Goal: Information Seeking & Learning: Learn about a topic

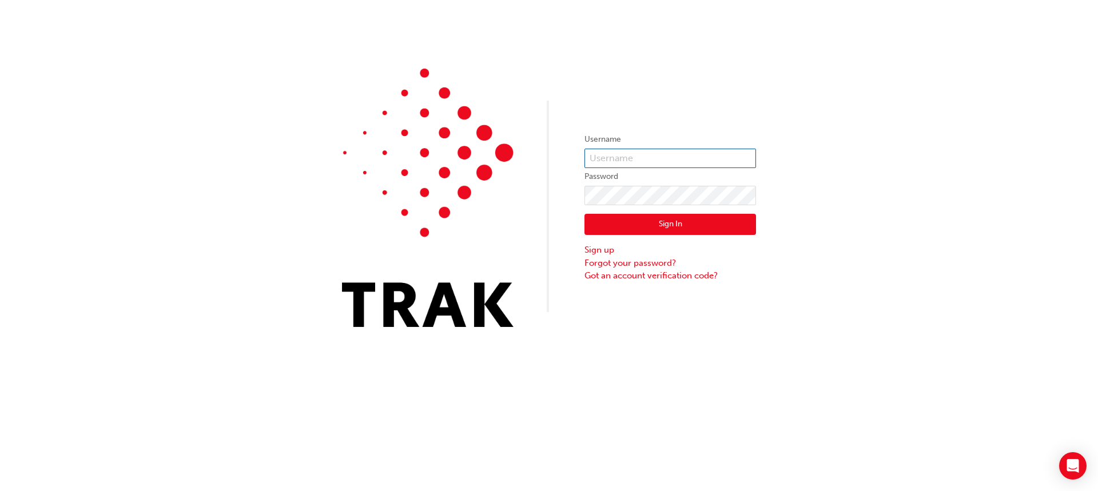
click at [635, 160] on input "text" at bounding box center [671, 158] width 172 height 19
click at [367, 317] on img at bounding box center [428, 198] width 172 height 259
click at [603, 116] on div "Username Password Sign In Sign up Forgot your password? Got an account verifica…" at bounding box center [549, 172] width 1098 height 344
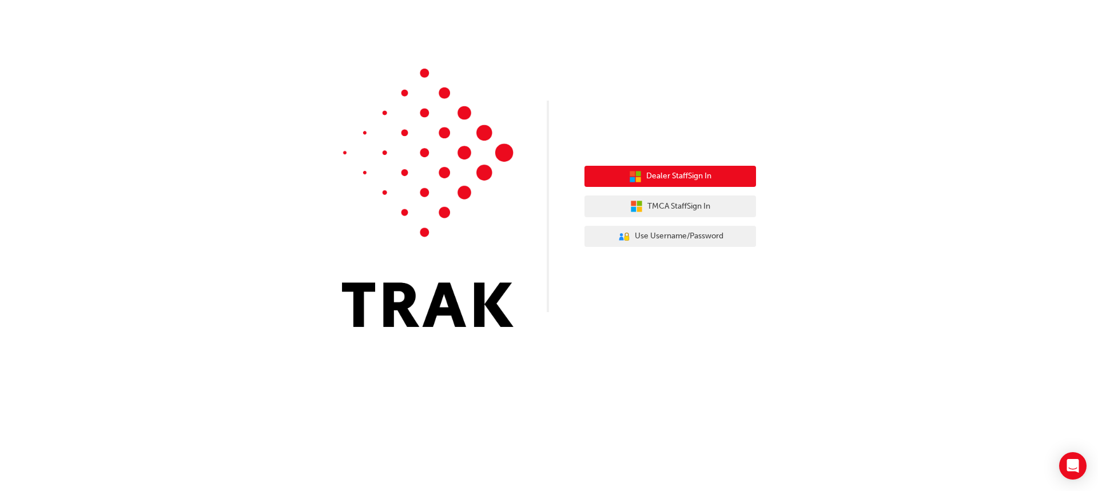
click at [654, 174] on span "Dealer Staff Sign In" at bounding box center [678, 176] width 65 height 13
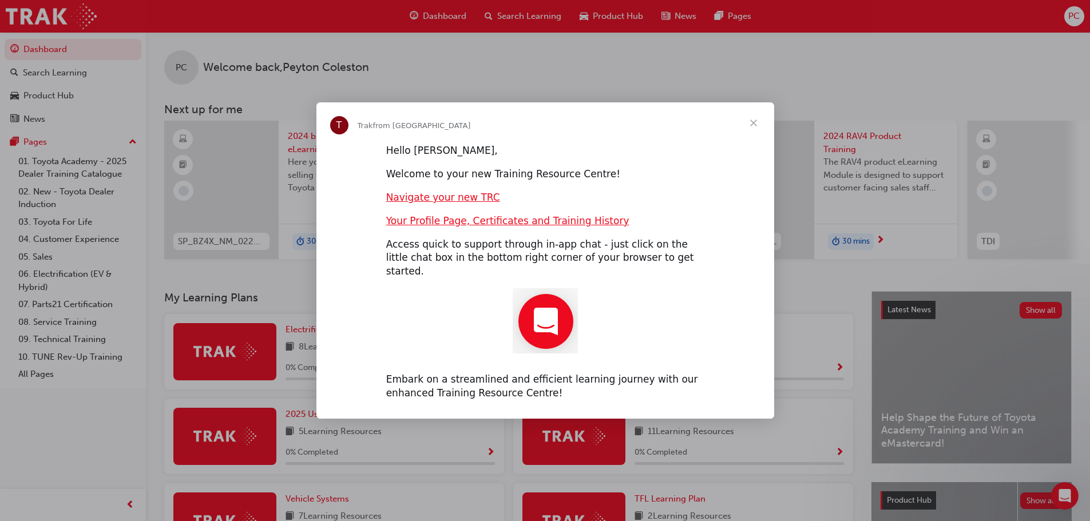
click at [745, 130] on span "Close" at bounding box center [753, 122] width 41 height 41
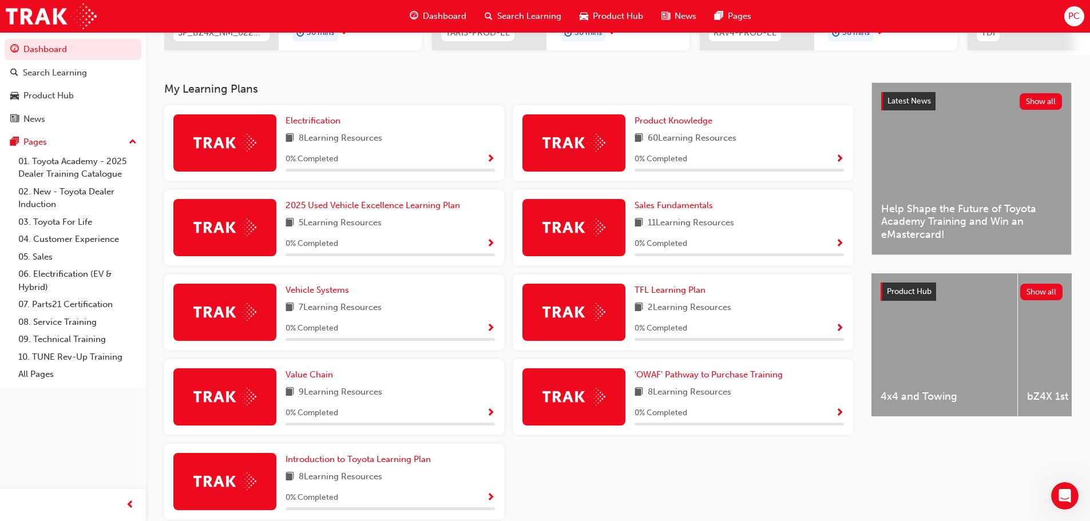
scroll to position [229, 0]
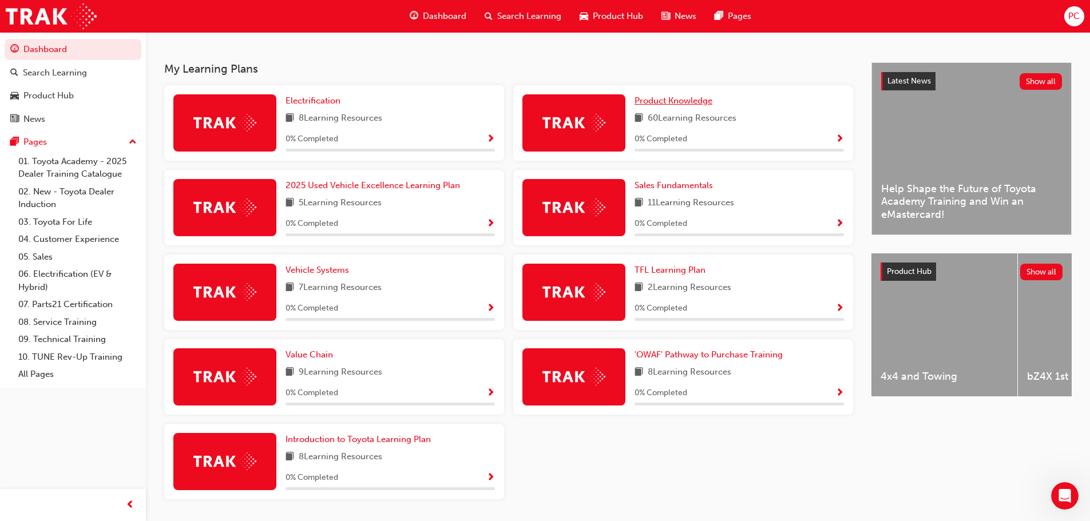
click at [645, 106] on span "Product Knowledge" at bounding box center [673, 101] width 78 height 10
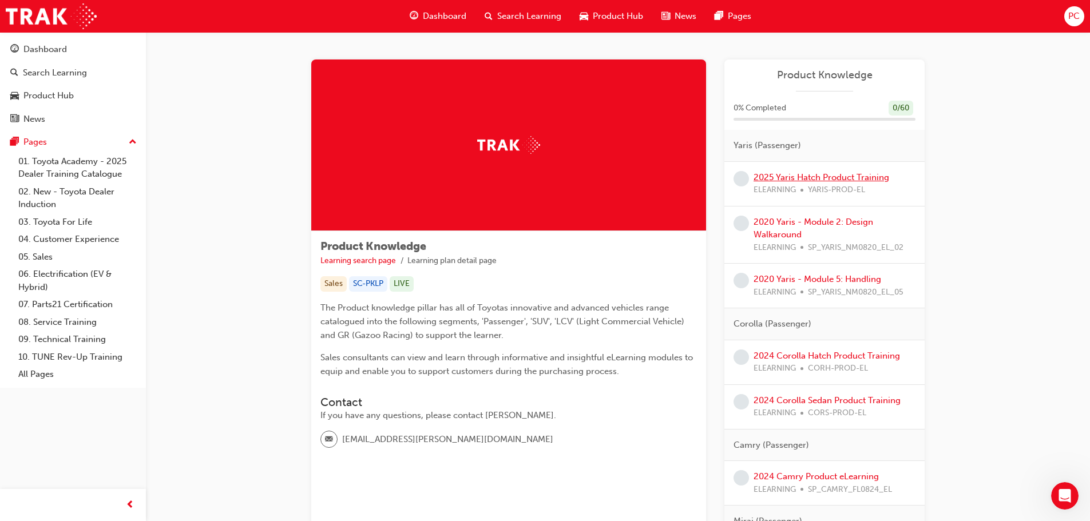
click at [789, 180] on link "2025 Yaris Hatch Product Training" at bounding box center [821, 177] width 136 height 10
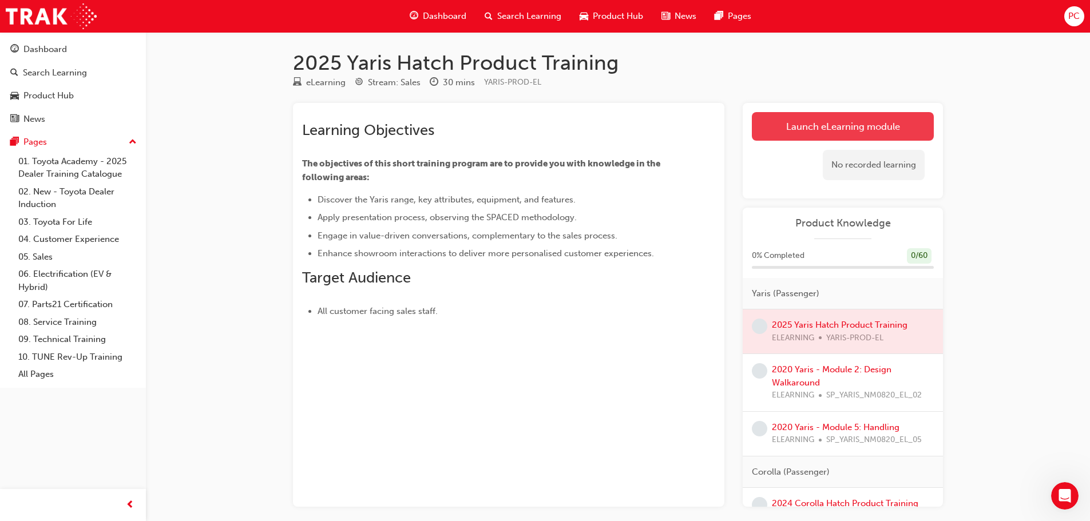
click at [783, 129] on link "Launch eLearning module" at bounding box center [843, 126] width 182 height 29
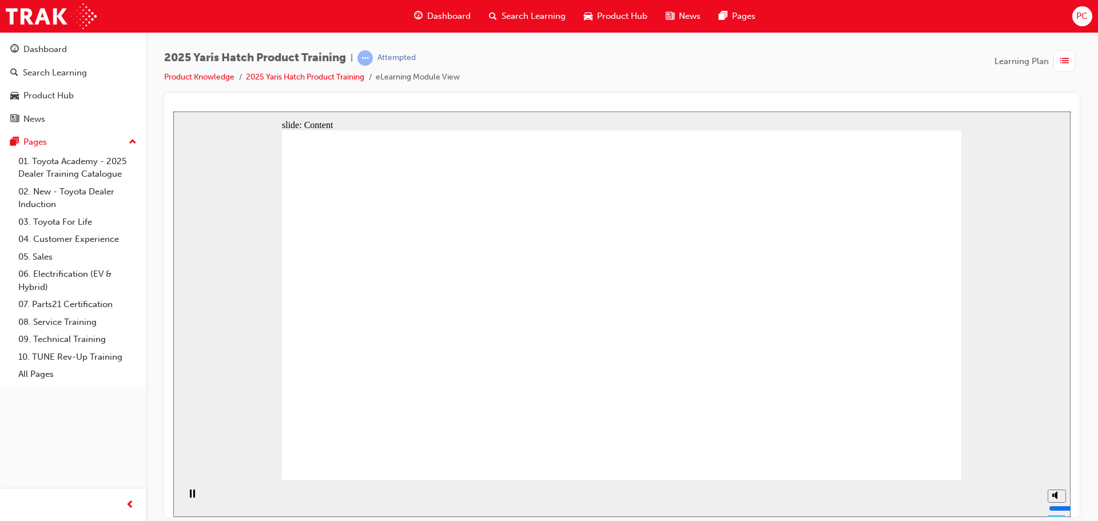
drag, startPoint x: 836, startPoint y: 235, endPoint x: 837, endPoint y: 249, distance: 13.7
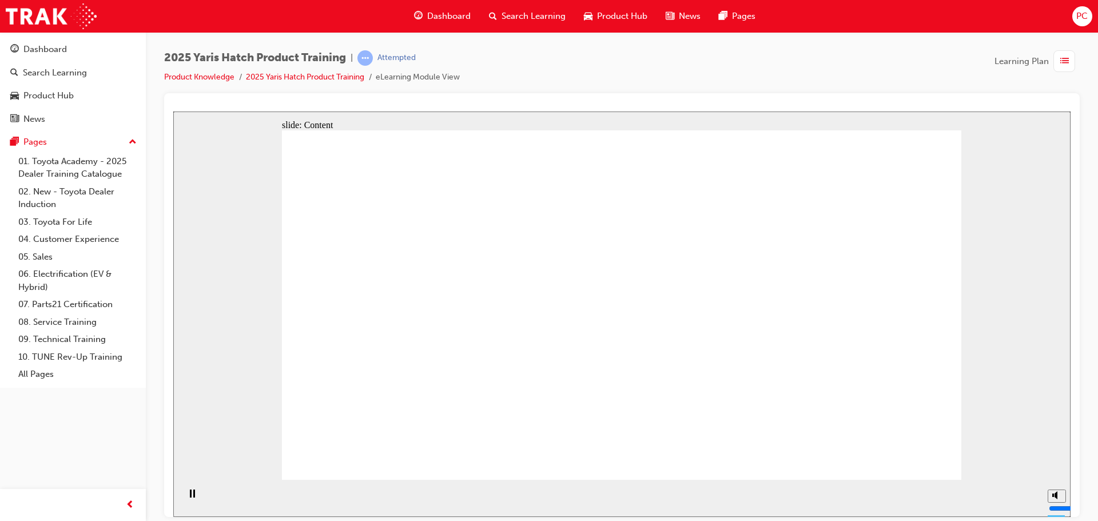
drag, startPoint x: 613, startPoint y: 283, endPoint x: 618, endPoint y: 306, distance: 23.6
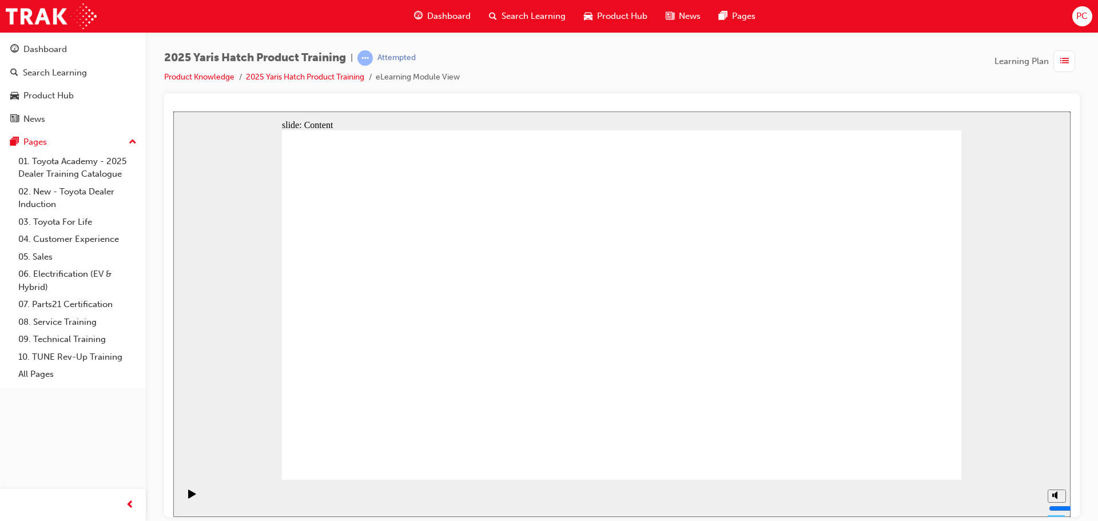
drag, startPoint x: 621, startPoint y: 449, endPoint x: 615, endPoint y: 439, distance: 11.0
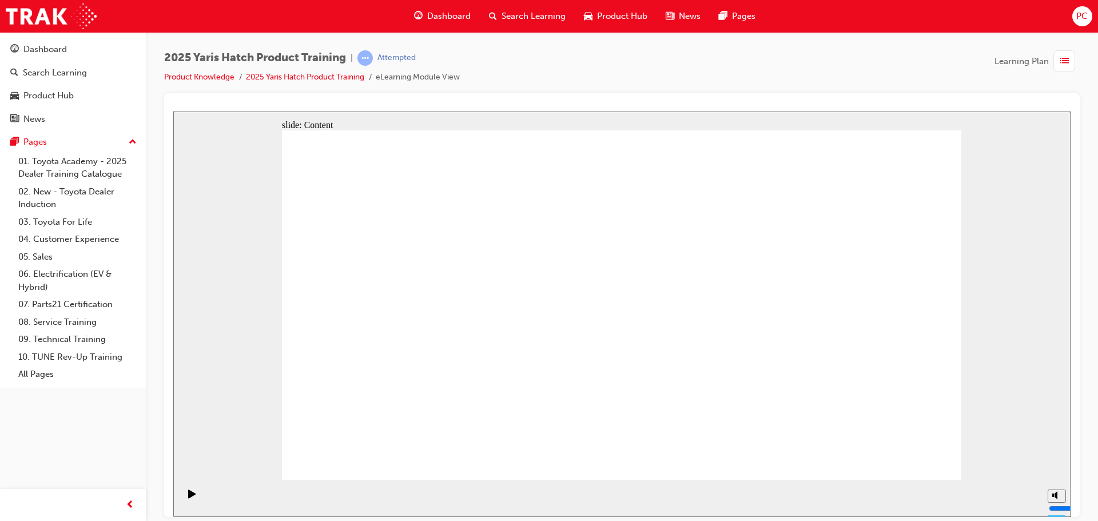
drag, startPoint x: 604, startPoint y: 408, endPoint x: 611, endPoint y: 406, distance: 7.8
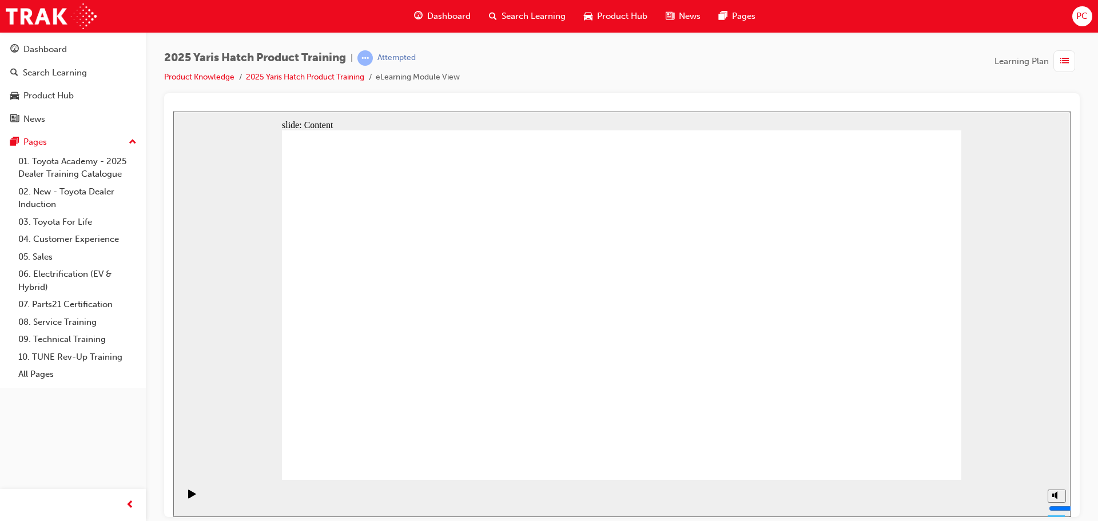
drag, startPoint x: 711, startPoint y: 329, endPoint x: 706, endPoint y: 320, distance: 10.0
drag, startPoint x: 951, startPoint y: 395, endPoint x: 864, endPoint y: 392, distance: 87.5
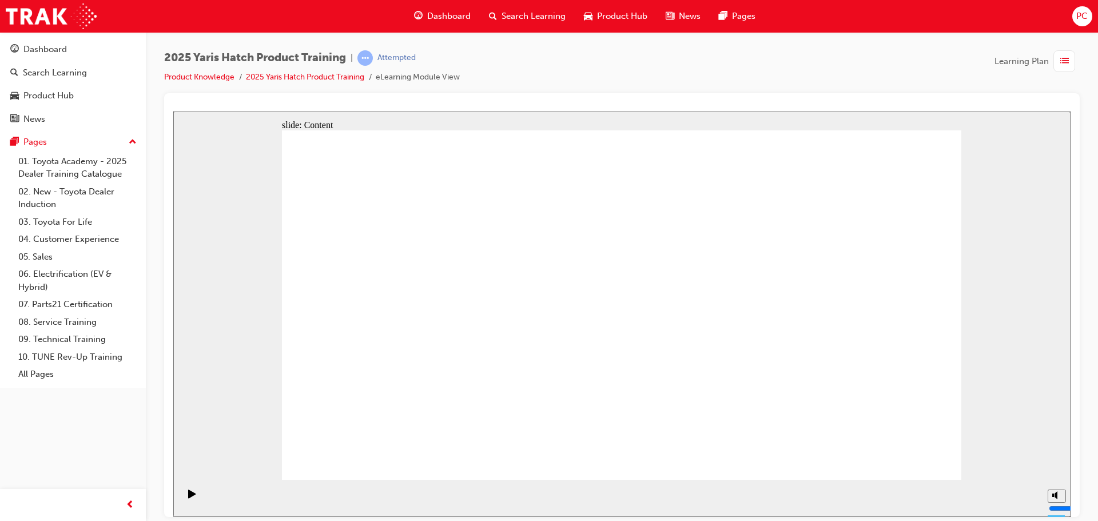
drag, startPoint x: 706, startPoint y: 336, endPoint x: 706, endPoint y: 330, distance: 5.7
drag, startPoint x: 599, startPoint y: 324, endPoint x: 606, endPoint y: 391, distance: 66.6
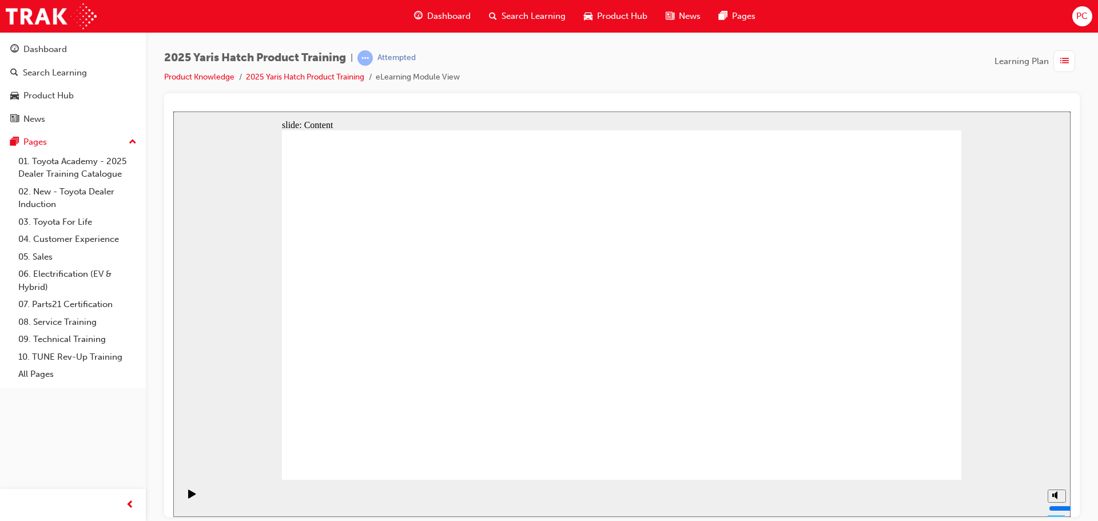
drag, startPoint x: 873, startPoint y: 437, endPoint x: 867, endPoint y: 448, distance: 12.8
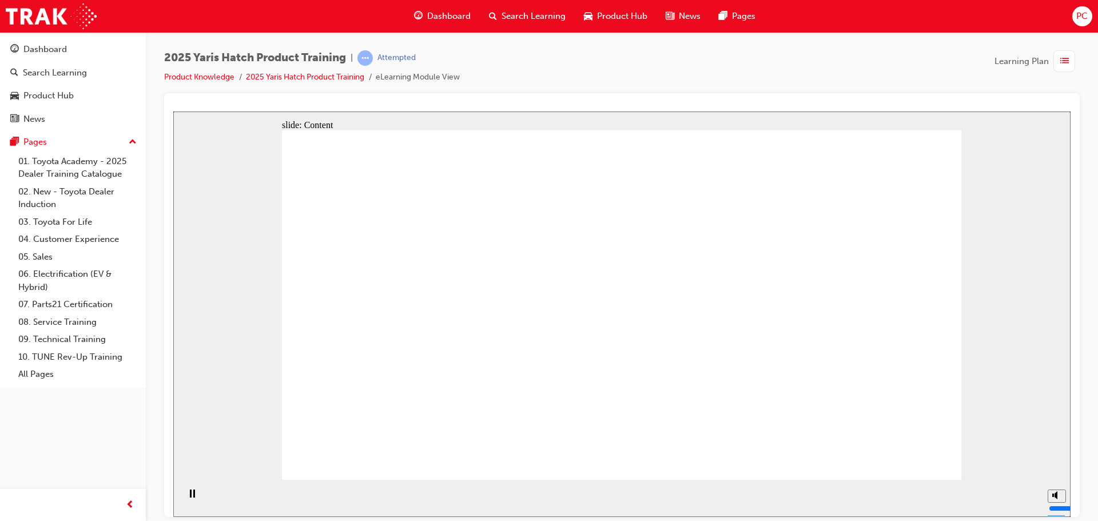
drag, startPoint x: 478, startPoint y: 249, endPoint x: 492, endPoint y: 256, distance: 15.6
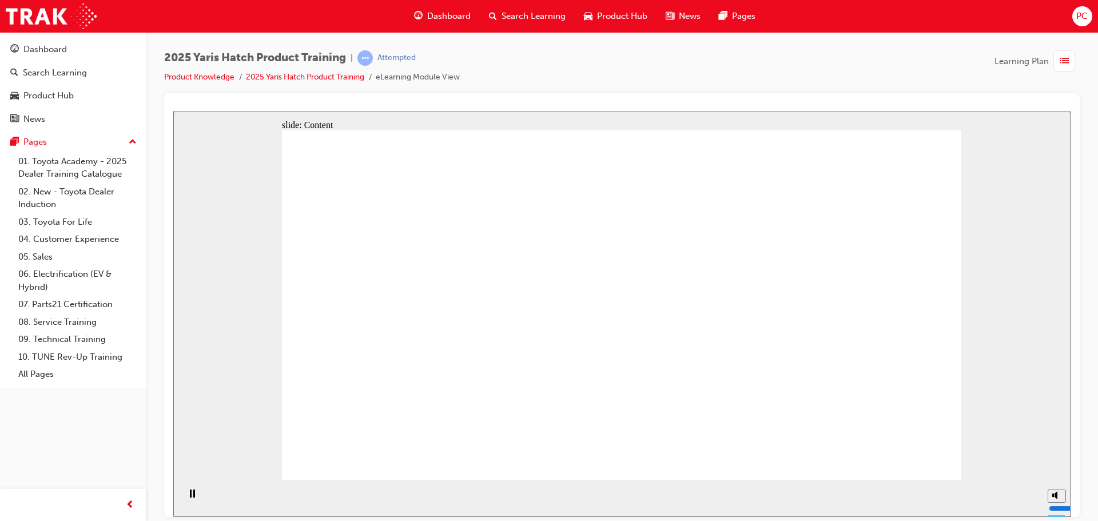
drag, startPoint x: 459, startPoint y: 335, endPoint x: 683, endPoint y: 476, distance: 265.0
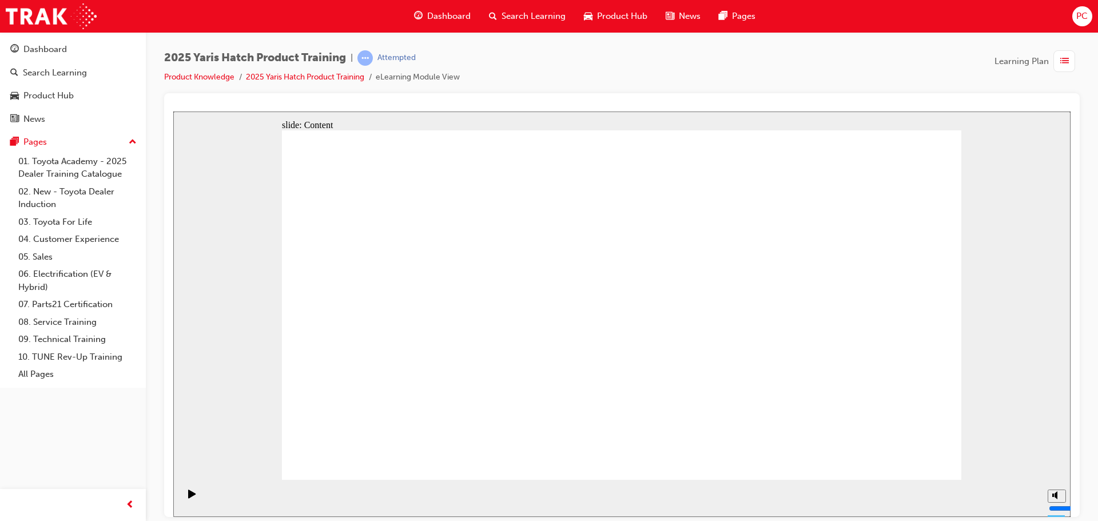
drag, startPoint x: 511, startPoint y: 279, endPoint x: 506, endPoint y: 271, distance: 9.2
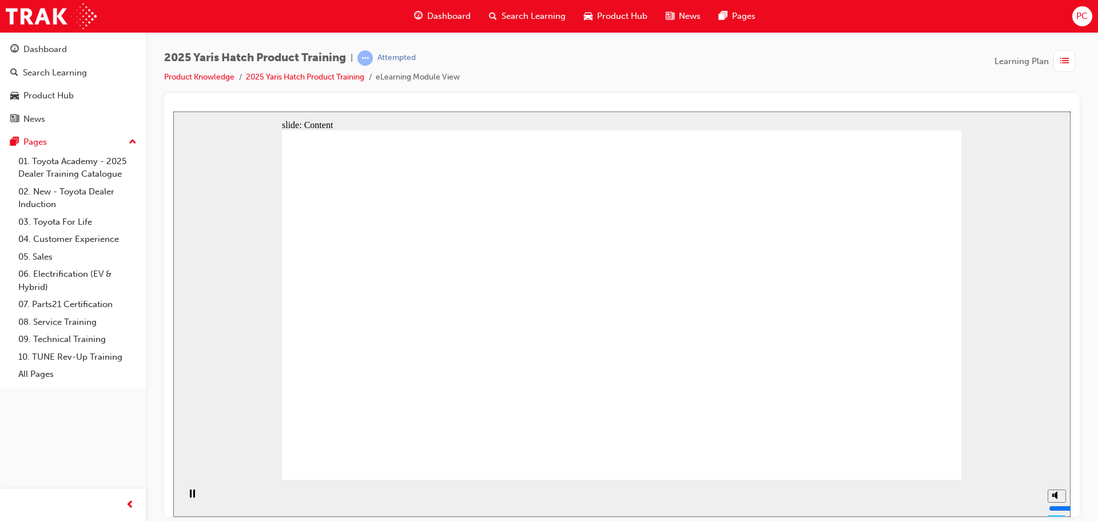
drag, startPoint x: 510, startPoint y: 320, endPoint x: 516, endPoint y: 337, distance: 17.7
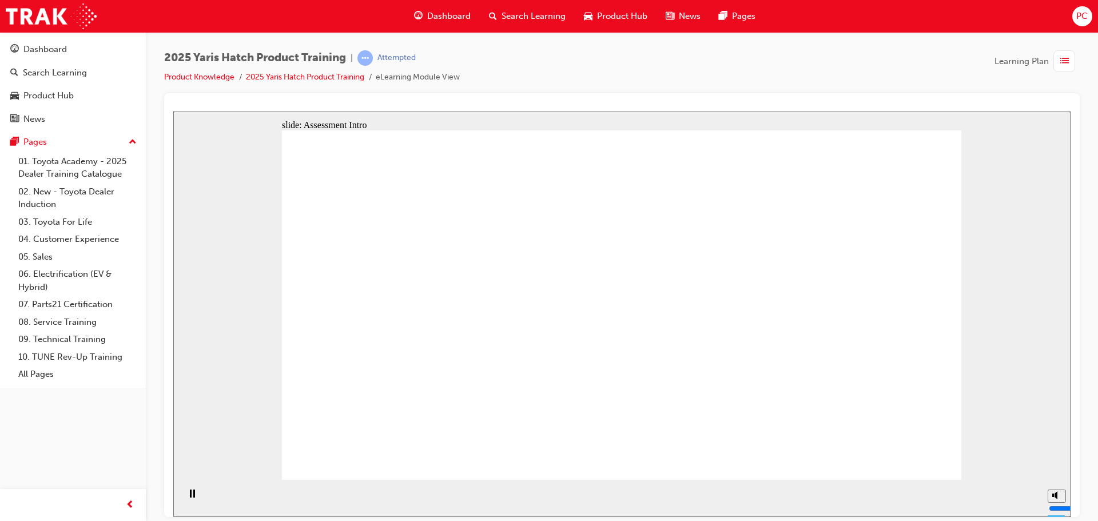
radio input "true"
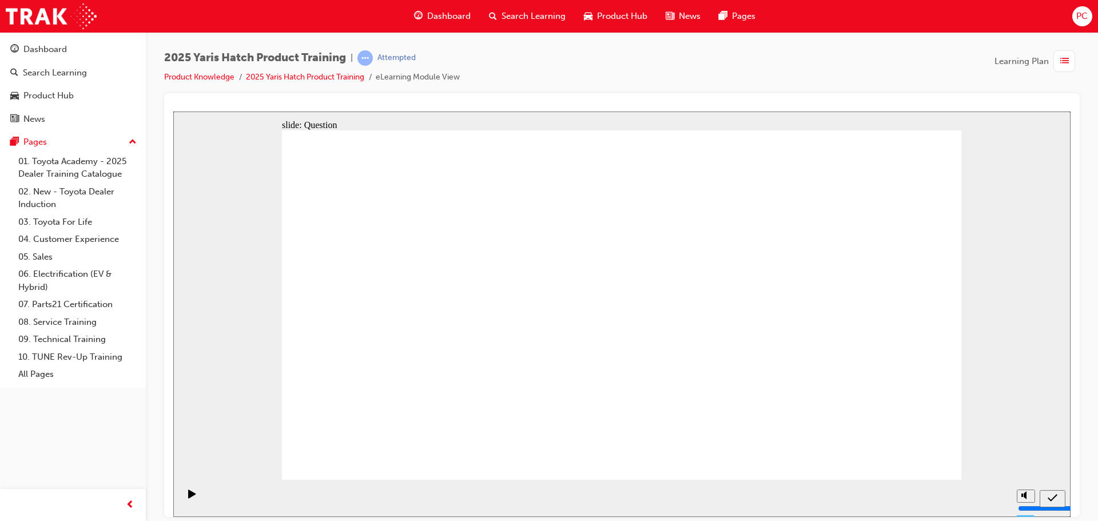
radio input "true"
click at [881, 459] on div "slide: Question Rectangle 1 Rectangle 1 Question 2 3.1 L/100km 3.3 L/100km 3.6 …" at bounding box center [621, 314] width 897 height 406
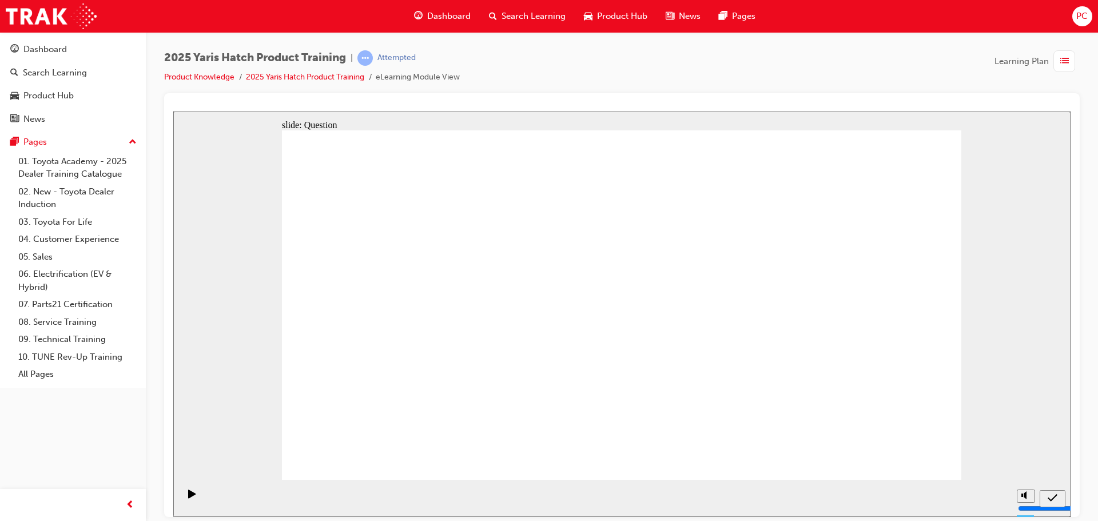
drag, startPoint x: 888, startPoint y: 471, endPoint x: 887, endPoint y: 454, distance: 17.2
radio input "true"
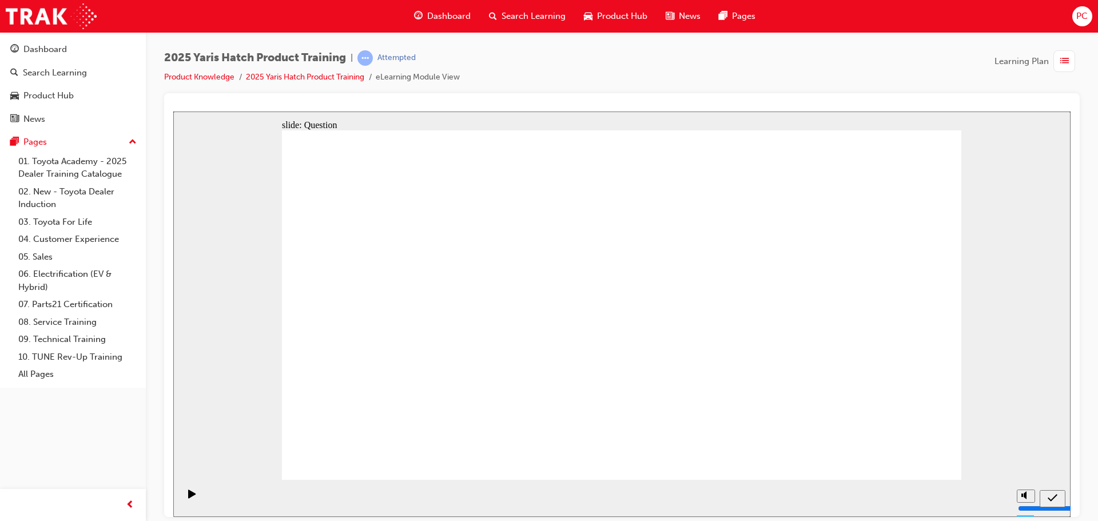
radio input "true"
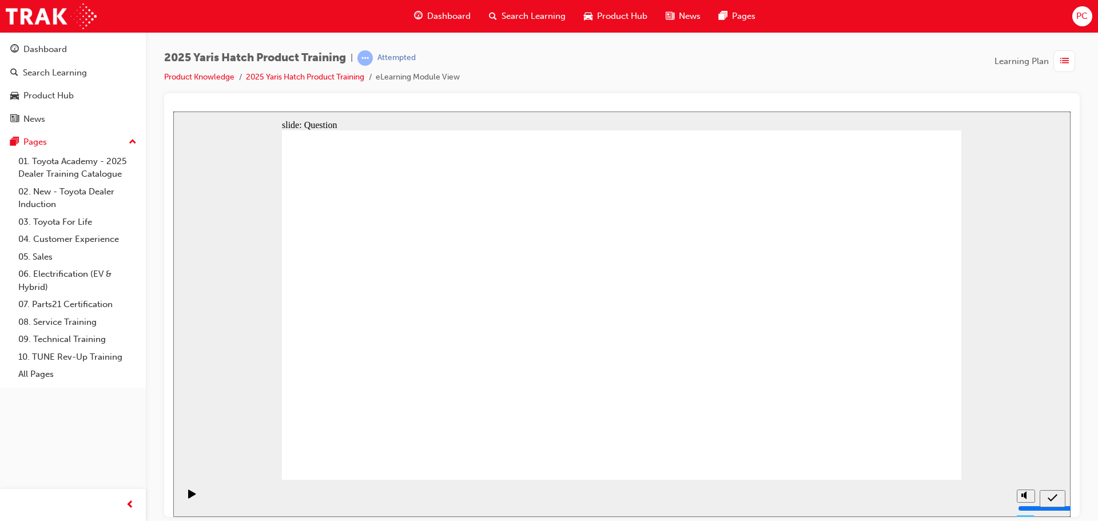
drag, startPoint x: 736, startPoint y: 408, endPoint x: 777, endPoint y: 373, distance: 53.9
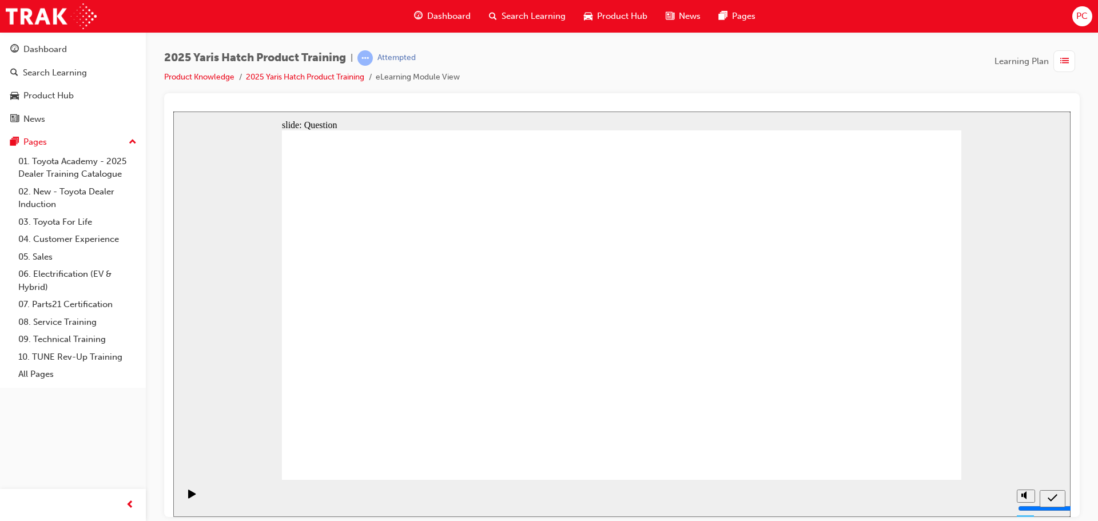
drag, startPoint x: 706, startPoint y: 310, endPoint x: 479, endPoint y: 412, distance: 249.1
drag, startPoint x: 376, startPoint y: 396, endPoint x: 381, endPoint y: 366, distance: 30.8
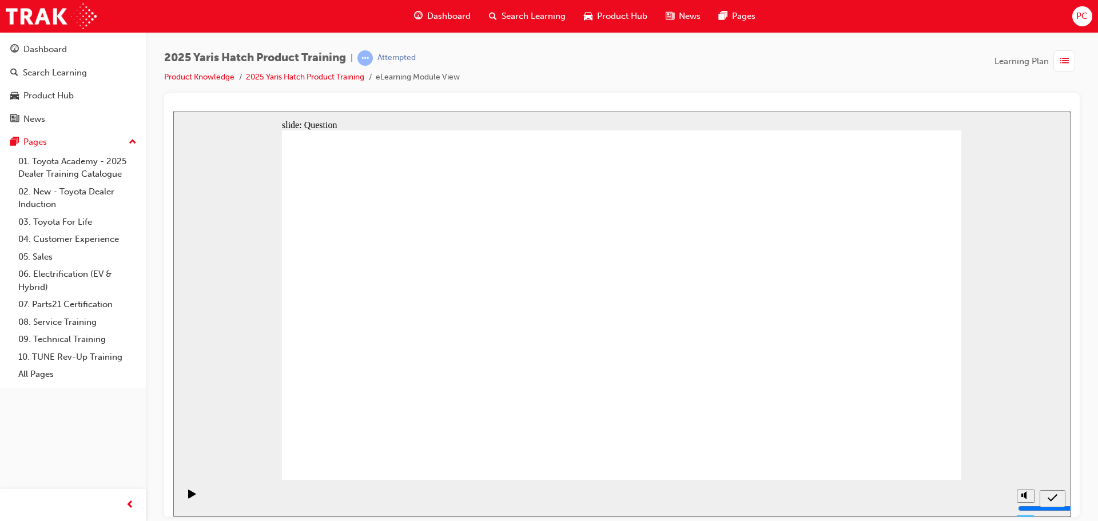
drag, startPoint x: 375, startPoint y: 300, endPoint x: 614, endPoint y: 407, distance: 261.9
drag, startPoint x: 462, startPoint y: 283, endPoint x: 446, endPoint y: 291, distance: 17.1
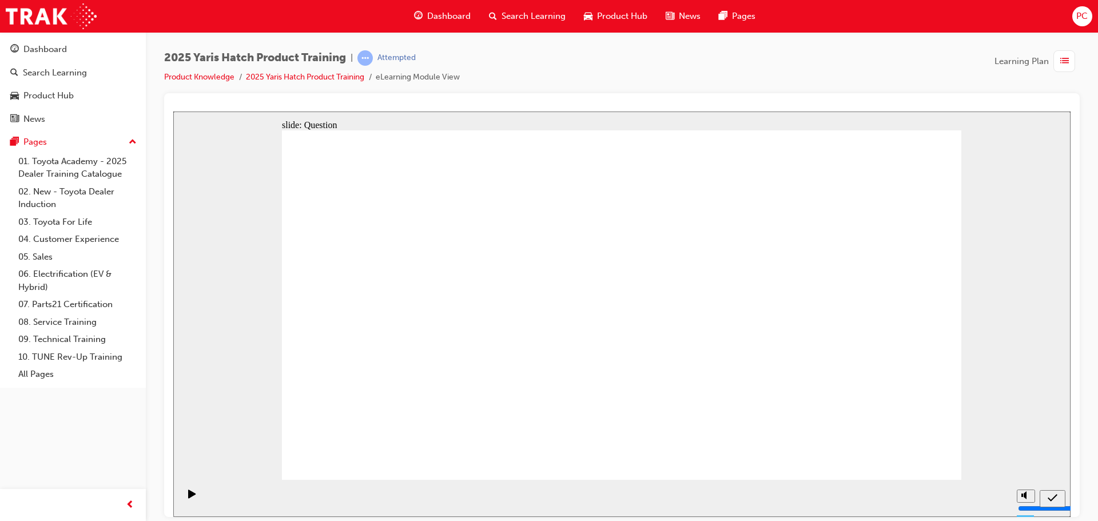
drag, startPoint x: 566, startPoint y: 295, endPoint x: 694, endPoint y: 399, distance: 164.3
drag, startPoint x: 520, startPoint y: 304, endPoint x: 430, endPoint y: 398, distance: 129.8
drag, startPoint x: 883, startPoint y: 311, endPoint x: 884, endPoint y: 420, distance: 108.7
drag, startPoint x: 921, startPoint y: 467, endPoint x: 919, endPoint y: 461, distance: 6.4
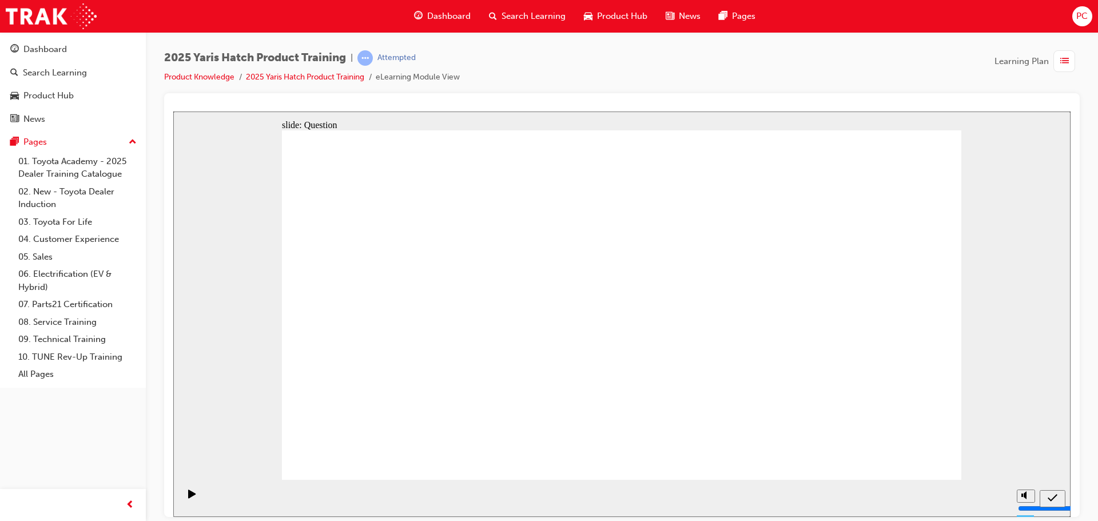
click at [100, 172] on link "01. Toyota Academy - 2025 Dealer Training Catalogue" at bounding box center [78, 168] width 128 height 30
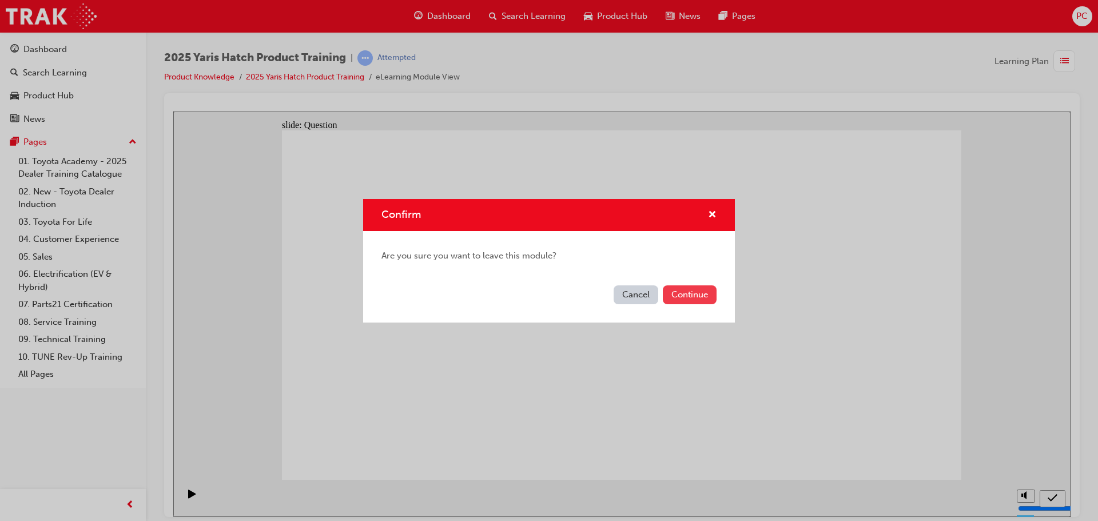
click at [684, 293] on button "Continue" at bounding box center [690, 294] width 54 height 19
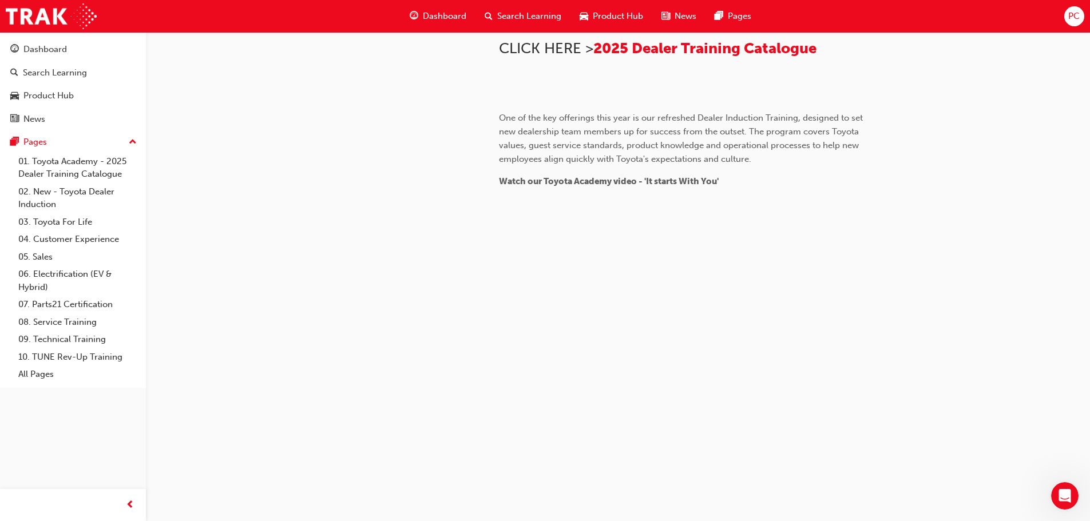
scroll to position [255, 0]
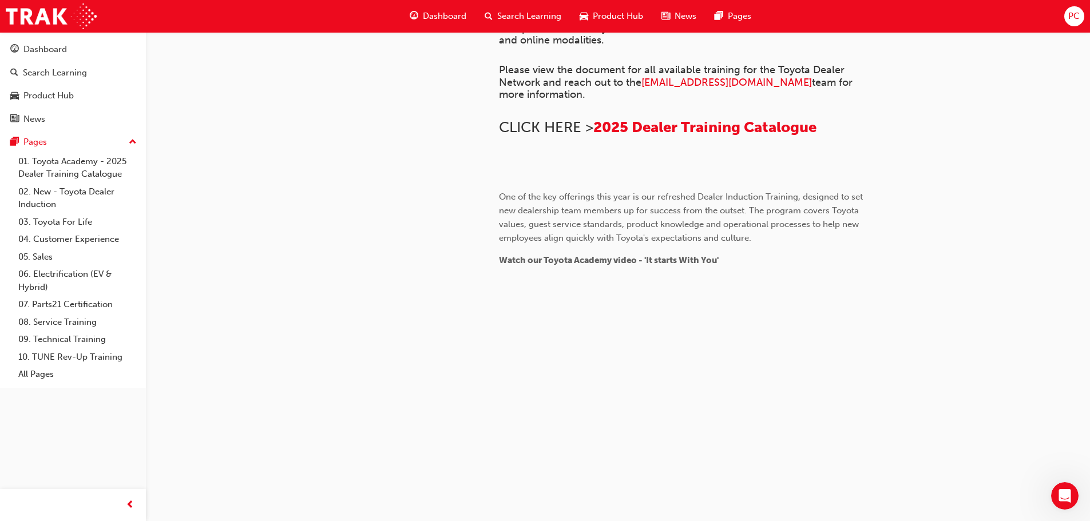
click at [129, 60] on button "Dashboard Search Learning Product Hub News Pages" at bounding box center [73, 84] width 137 height 95
click at [95, 44] on div "Dashboard" at bounding box center [72, 49] width 125 height 14
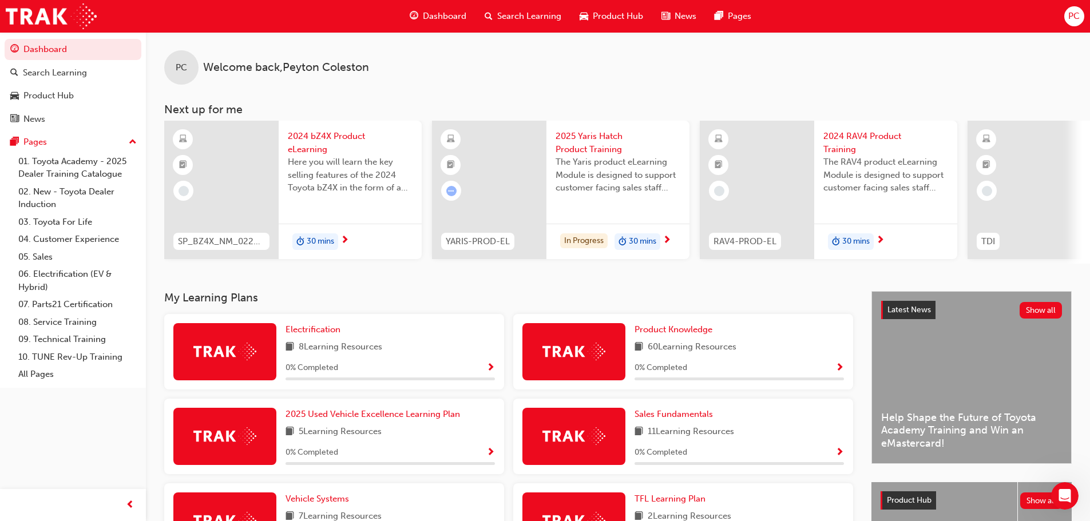
click at [672, 237] on div "In Progress 30 mins" at bounding box center [617, 242] width 143 height 36
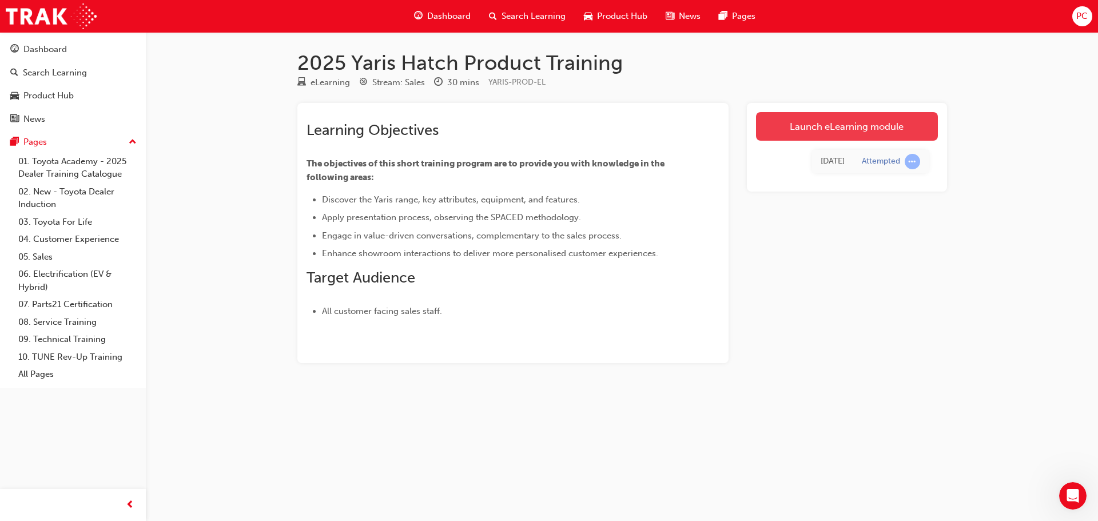
click at [789, 132] on link "Launch eLearning module" at bounding box center [847, 126] width 182 height 29
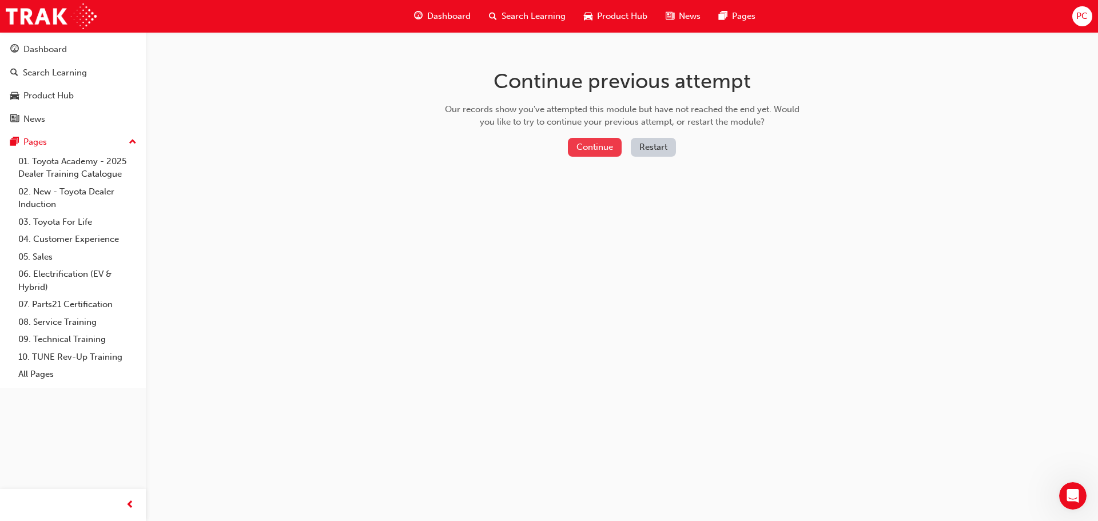
click at [593, 152] on button "Continue" at bounding box center [595, 147] width 54 height 19
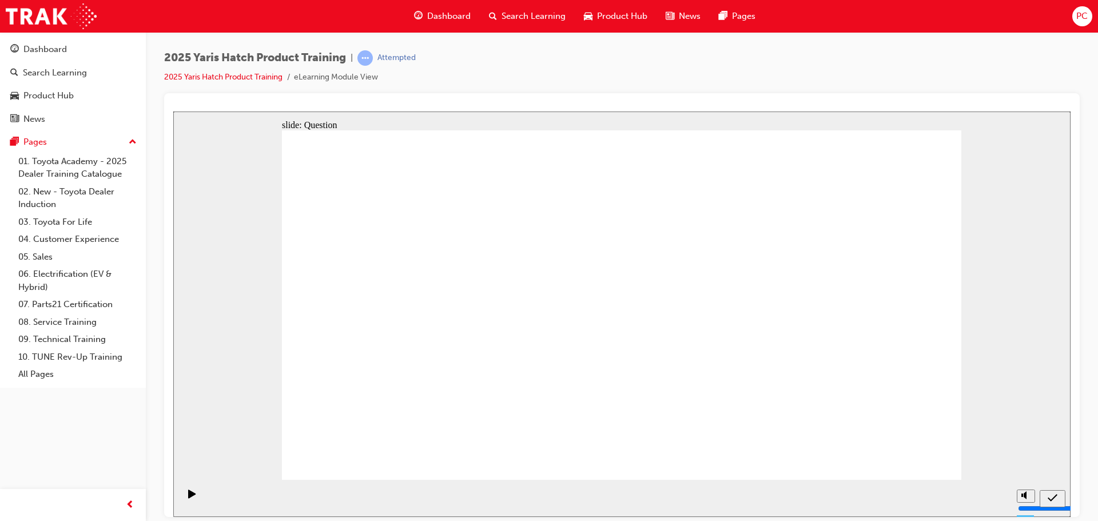
radio input "true"
click at [323, 81] on li "eLearning Module View" at bounding box center [336, 77] width 84 height 13
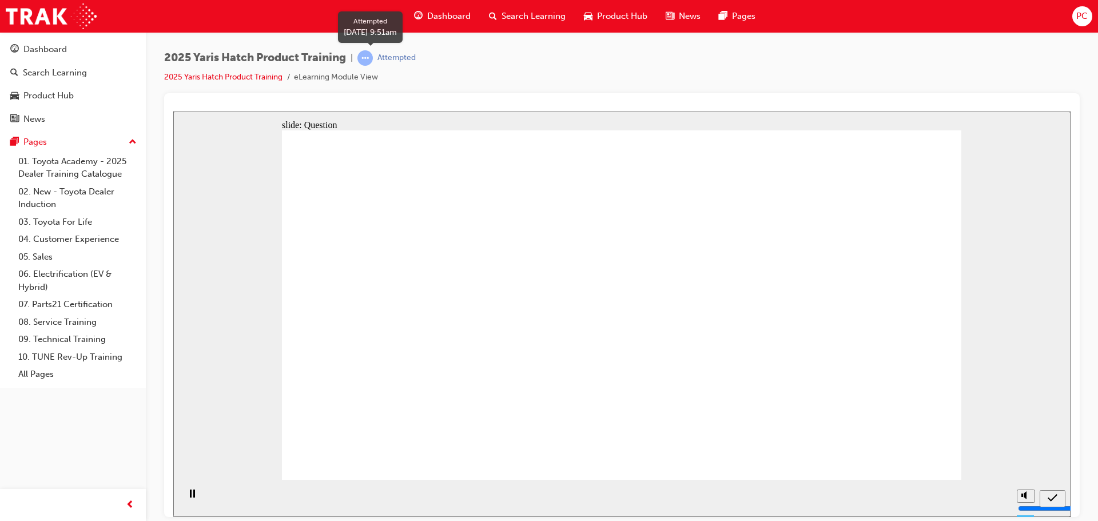
click at [373, 58] on span "learningRecordVerb_ATTEMPT-icon" at bounding box center [364, 57] width 15 height 15
click at [366, 58] on span "learningRecordVerb_ATTEMPT-icon" at bounding box center [364, 57] width 15 height 15
click at [255, 79] on link "2025 Yaris Hatch Product Training" at bounding box center [223, 77] width 118 height 10
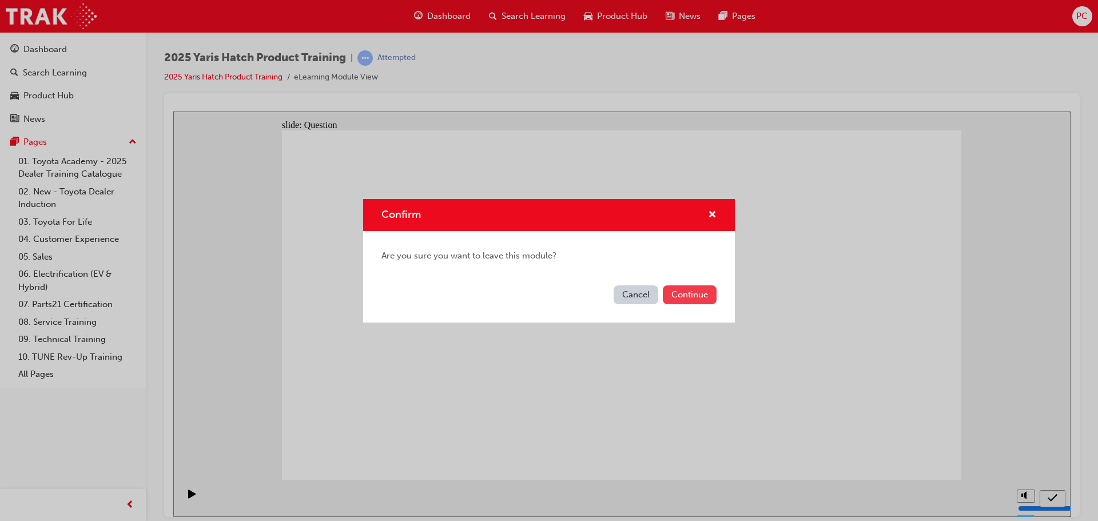
click at [674, 291] on button "Continue" at bounding box center [690, 294] width 54 height 19
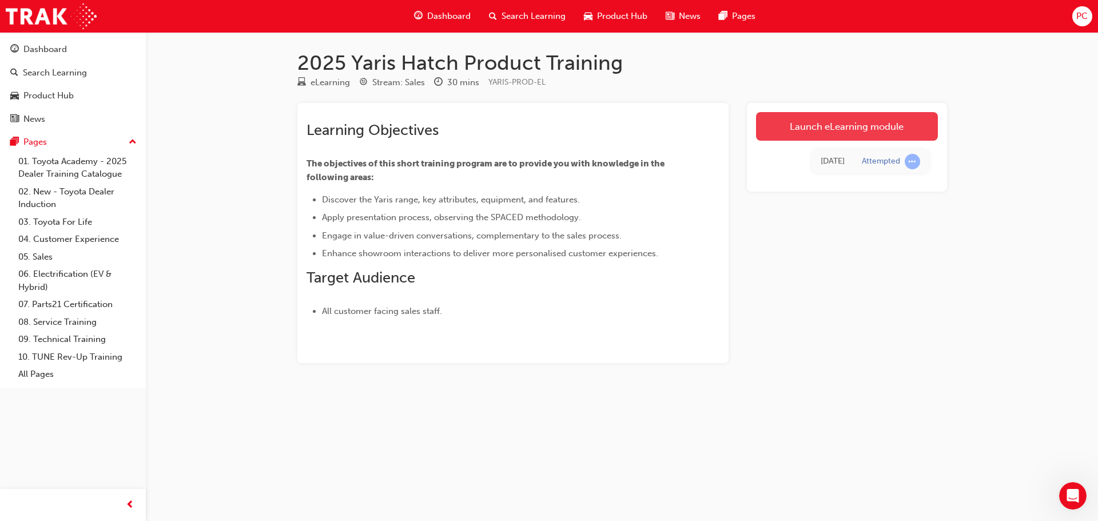
click at [805, 126] on link "Launch eLearning module" at bounding box center [847, 126] width 182 height 29
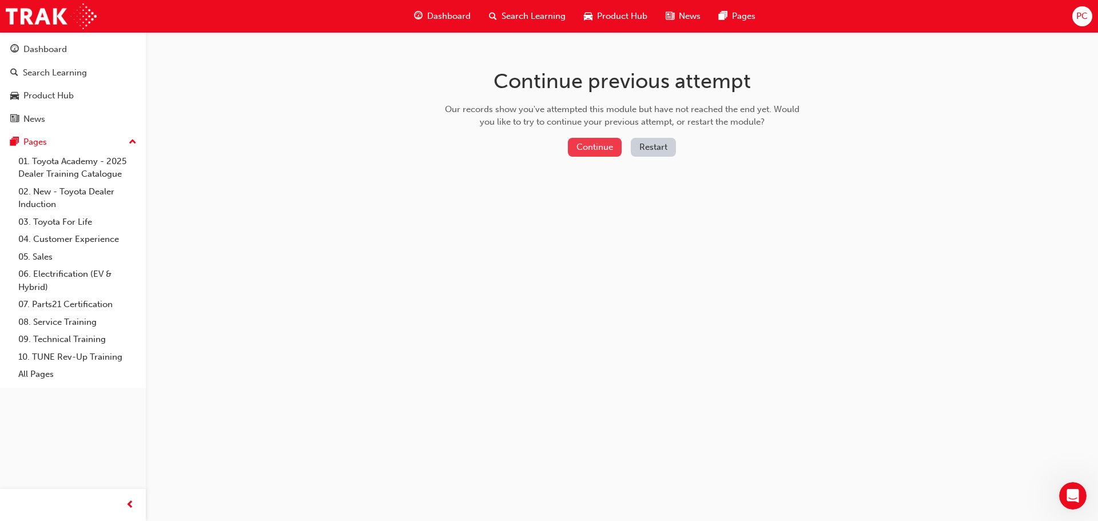
click at [612, 150] on button "Continue" at bounding box center [595, 147] width 54 height 19
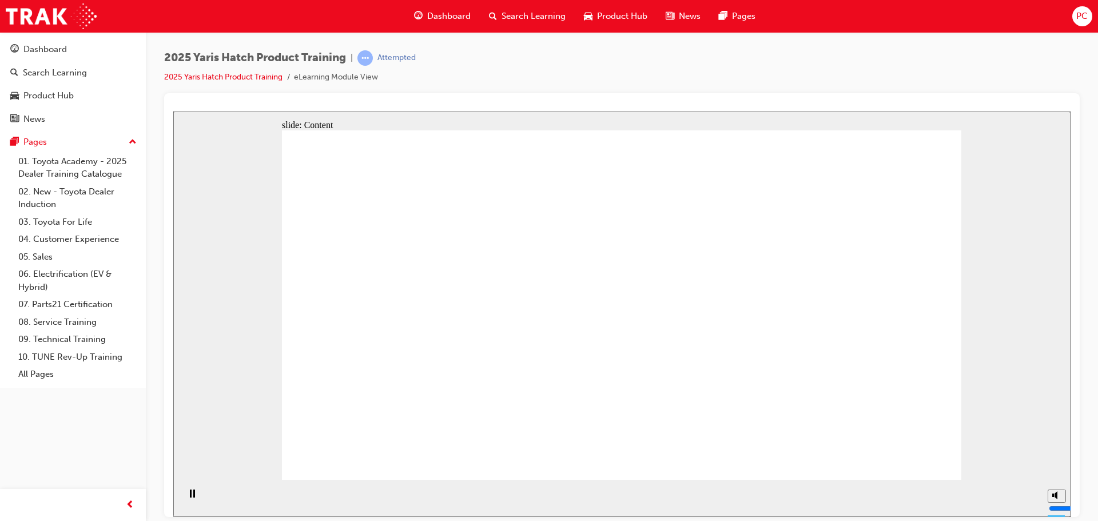
drag, startPoint x: 873, startPoint y: 451, endPoint x: 913, endPoint y: 462, distance: 41.5
click at [903, 477] on div "slide: Chapter heading Rectangle 1 Product Range Key Specification Walk-Up arro…" at bounding box center [621, 314] width 897 height 406
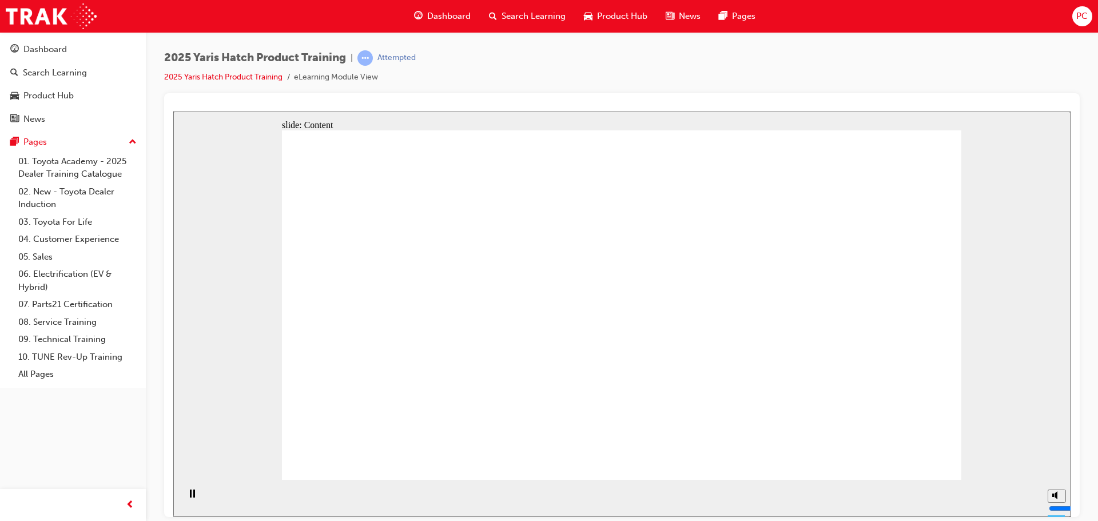
drag, startPoint x: 616, startPoint y: 355, endPoint x: 611, endPoint y: 364, distance: 10.5
drag, startPoint x: 739, startPoint y: 424, endPoint x: 732, endPoint y: 415, distance: 11.4
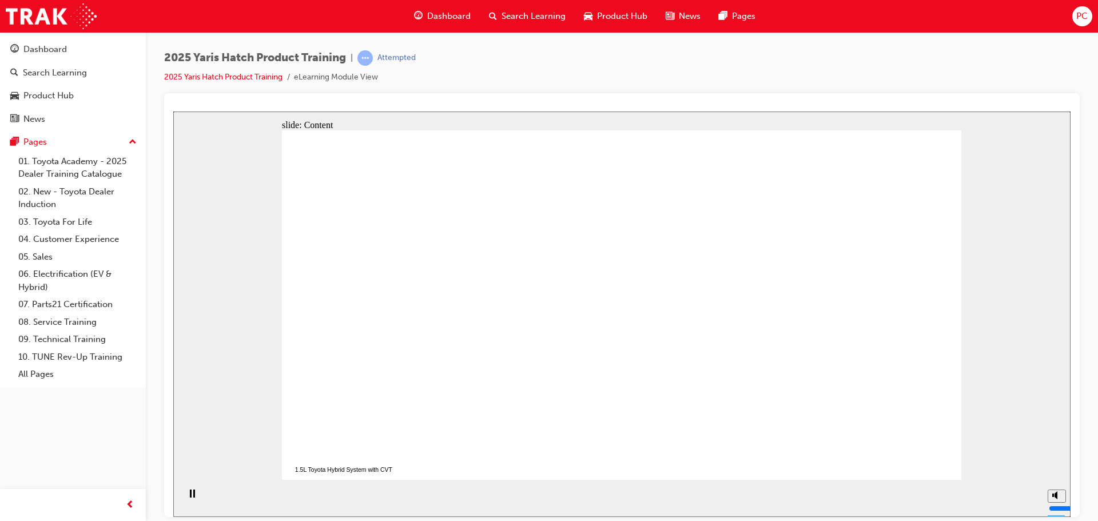
drag, startPoint x: 550, startPoint y: 327, endPoint x: 552, endPoint y: 336, distance: 10.1
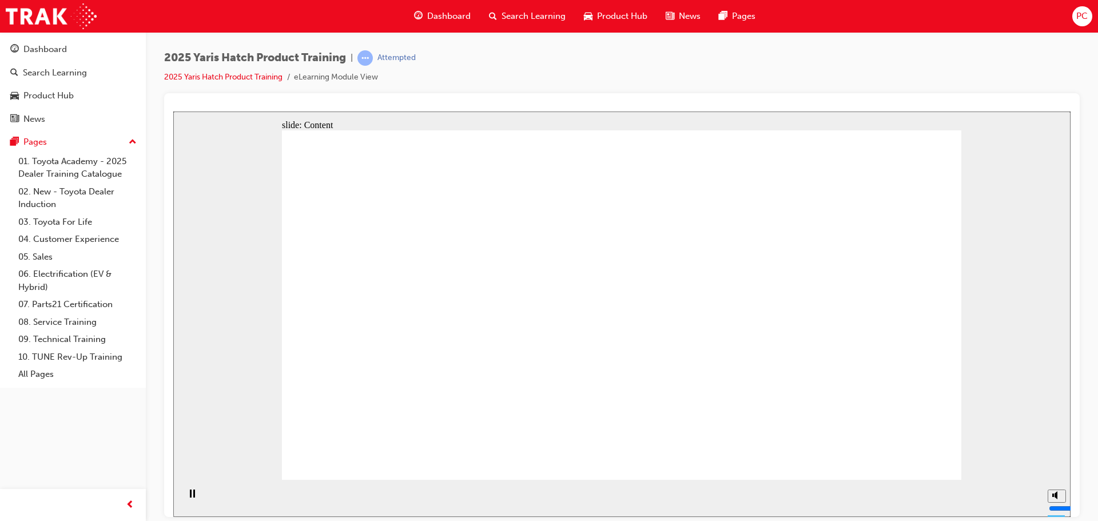
drag, startPoint x: 918, startPoint y: 446, endPoint x: 927, endPoint y: 456, distance: 13.0
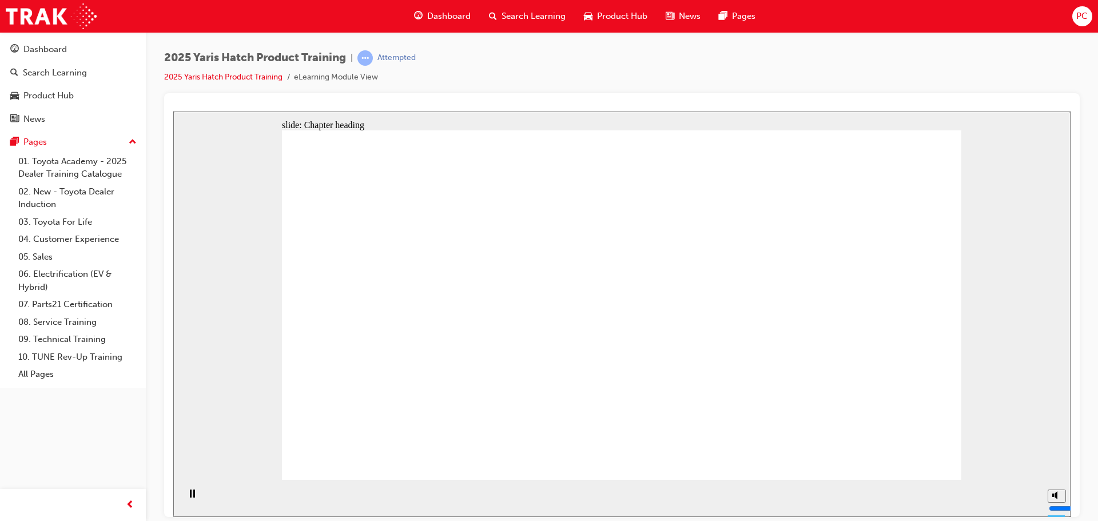
drag, startPoint x: 536, startPoint y: 309, endPoint x: 556, endPoint y: 345, distance: 41.2
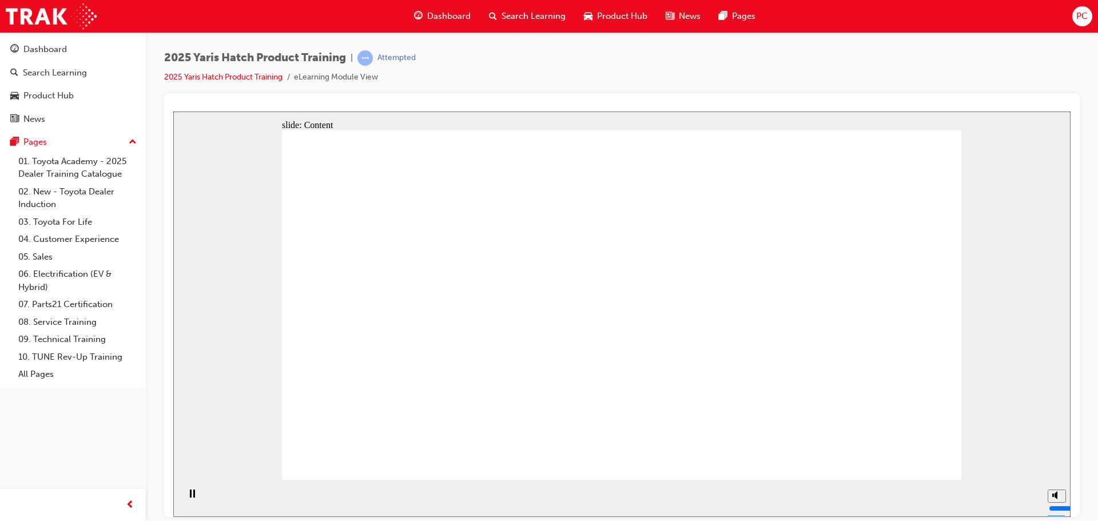
drag, startPoint x: 953, startPoint y: 509, endPoint x: 1090, endPoint y: 515, distance: 136.8
click at [1071, 491] on html "slide: Content CLIMATE CONTROL Equipped with automatic climate control, energy …" at bounding box center [621, 314] width 897 height 406
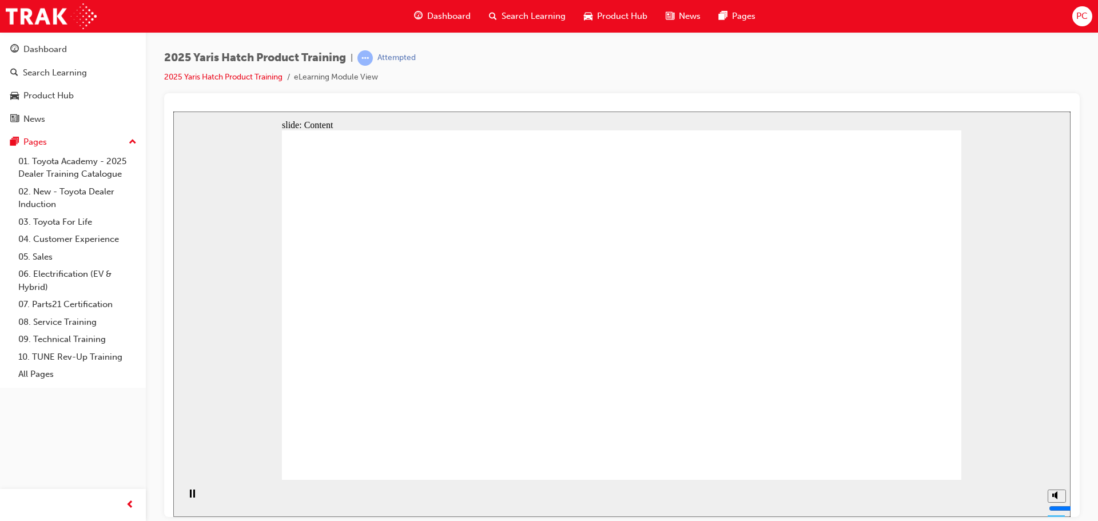
drag, startPoint x: 401, startPoint y: 263, endPoint x: 401, endPoint y: 281, distance: 18.3
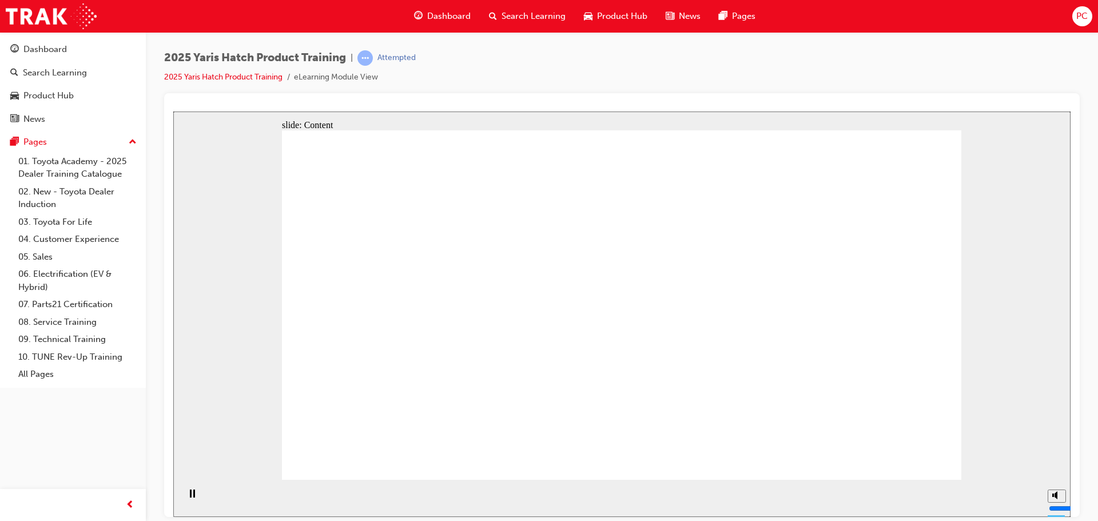
drag, startPoint x: 908, startPoint y: 443, endPoint x: 912, endPoint y: 469, distance: 26.7
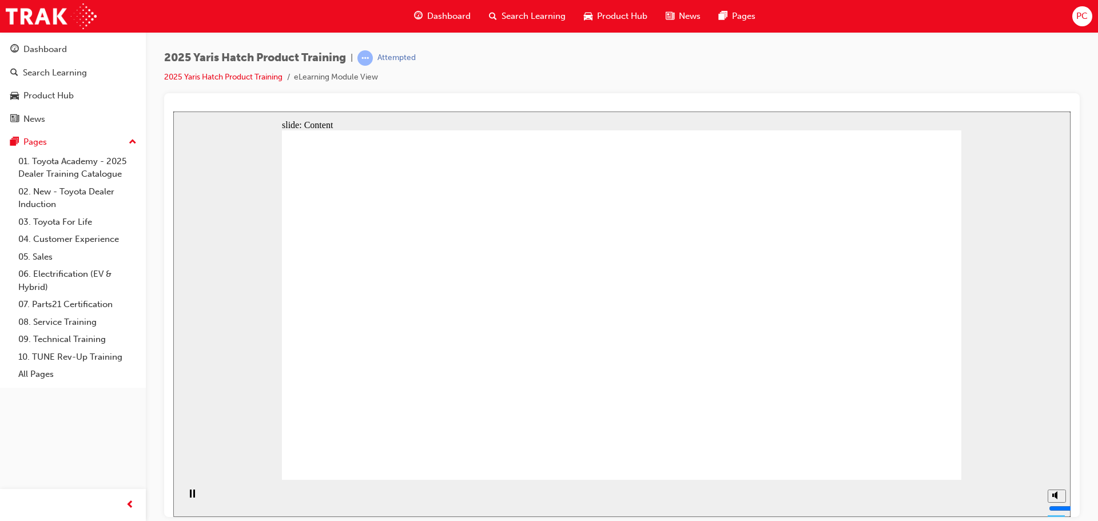
drag, startPoint x: 499, startPoint y: 325, endPoint x: 514, endPoint y: 328, distance: 14.5
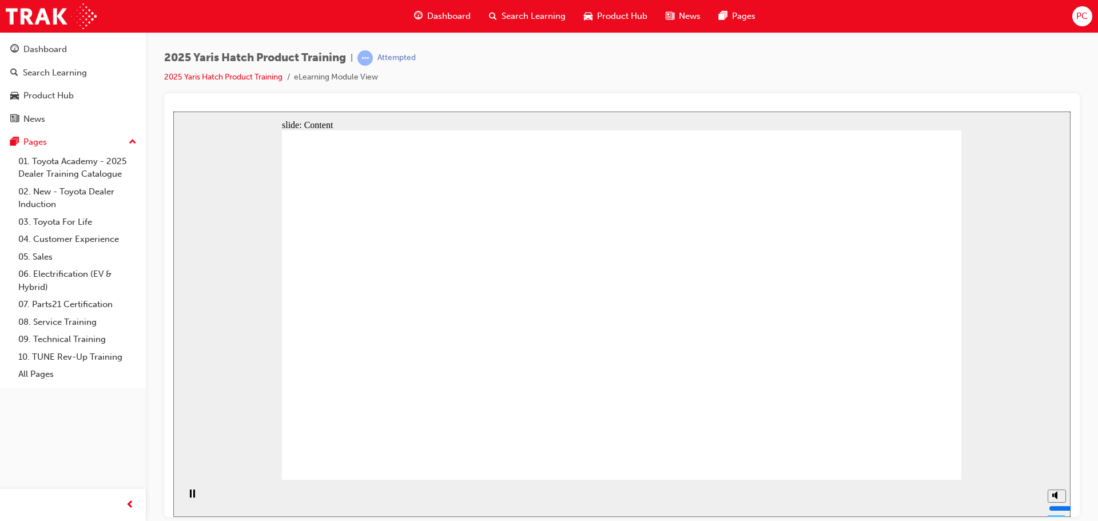
drag, startPoint x: 605, startPoint y: 273, endPoint x: 610, endPoint y: 279, distance: 7.3
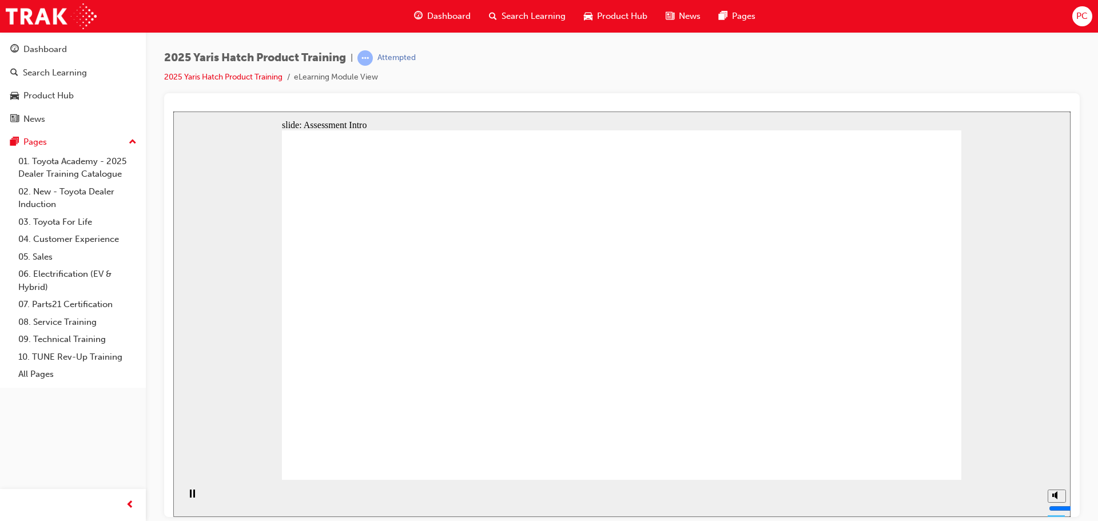
radio input "true"
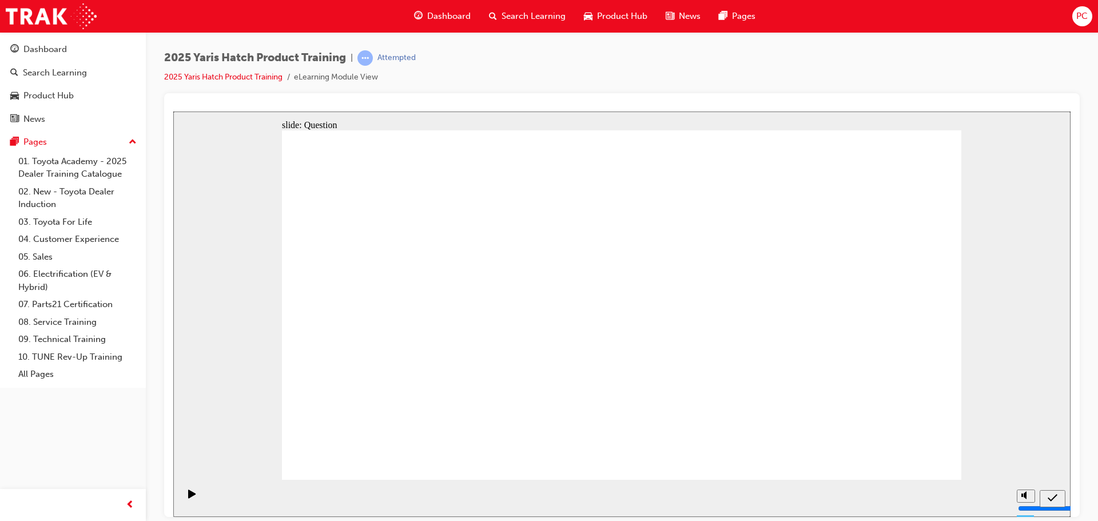
radio input "true"
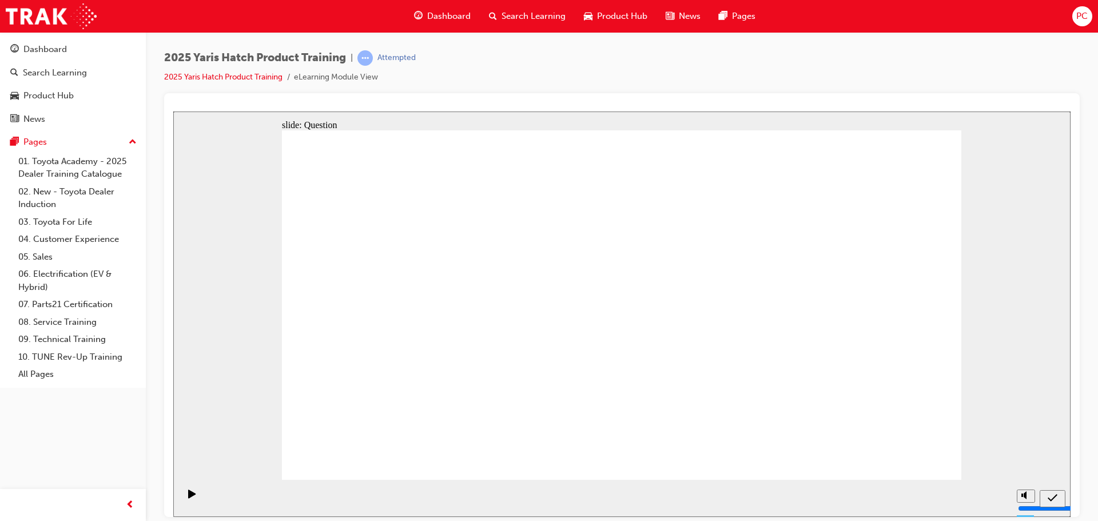
radio input "true"
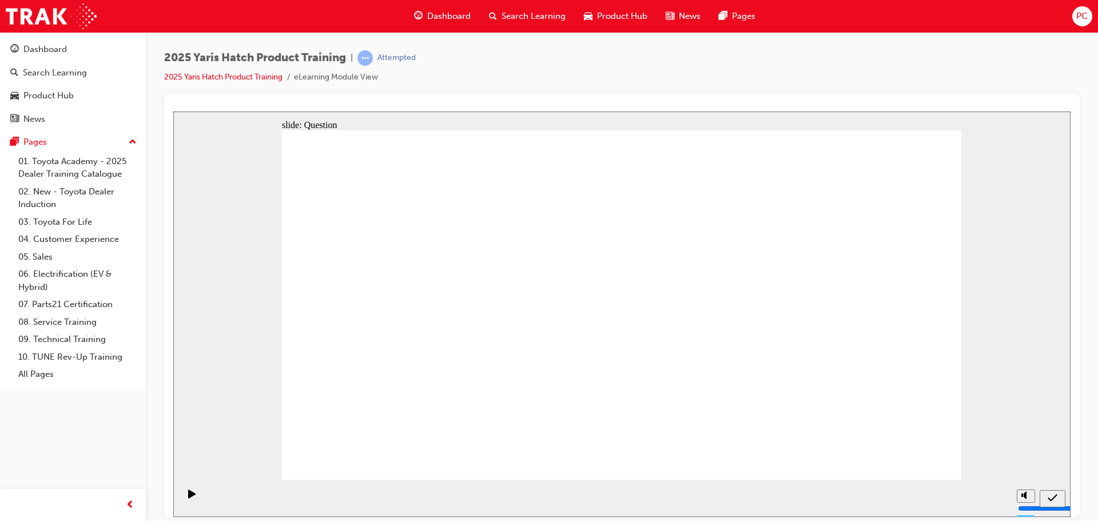
drag, startPoint x: 663, startPoint y: 297, endPoint x: 668, endPoint y: 308, distance: 11.3
radio input "false"
radio input "true"
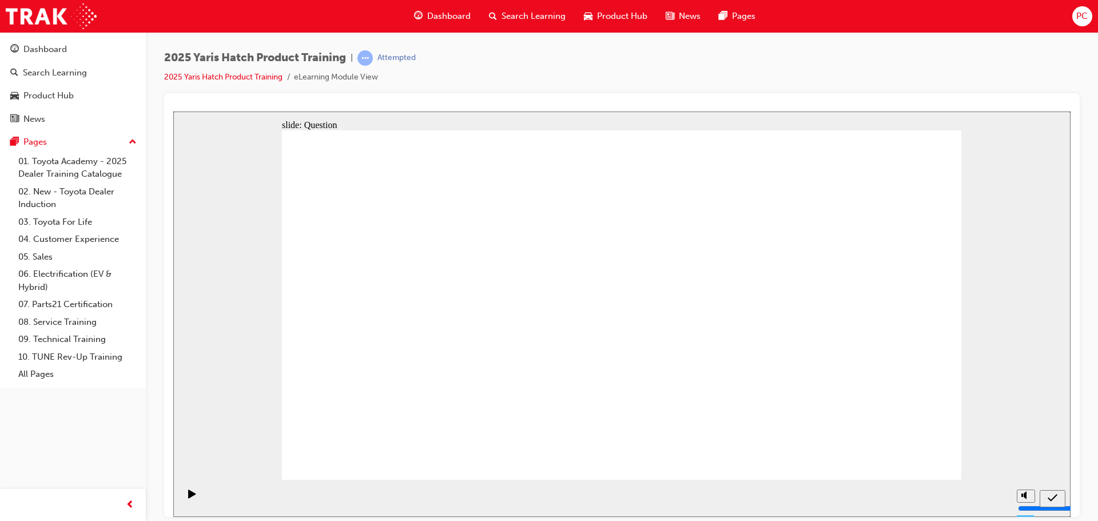
drag, startPoint x: 391, startPoint y: 295, endPoint x: 630, endPoint y: 399, distance: 260.7
drag, startPoint x: 597, startPoint y: 299, endPoint x: 721, endPoint y: 405, distance: 163.1
drag, startPoint x: 504, startPoint y: 308, endPoint x: 868, endPoint y: 413, distance: 379.1
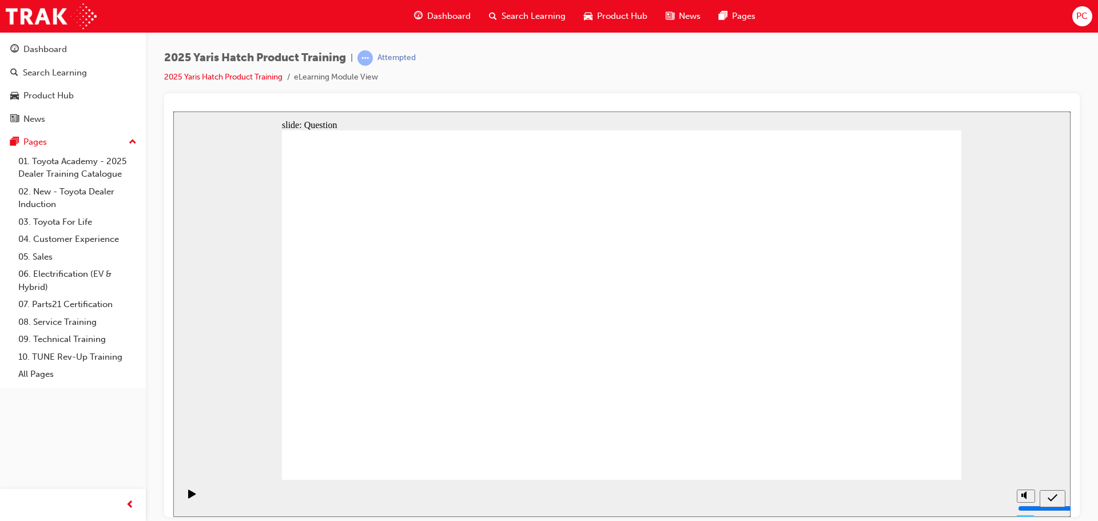
drag, startPoint x: 872, startPoint y: 295, endPoint x: 636, endPoint y: 281, distance: 236.6
drag, startPoint x: 631, startPoint y: 412, endPoint x: 531, endPoint y: 324, distance: 132.9
drag, startPoint x: 734, startPoint y: 312, endPoint x: 614, endPoint y: 419, distance: 161.3
drag, startPoint x: 666, startPoint y: 383, endPoint x: 627, endPoint y: 381, distance: 38.9
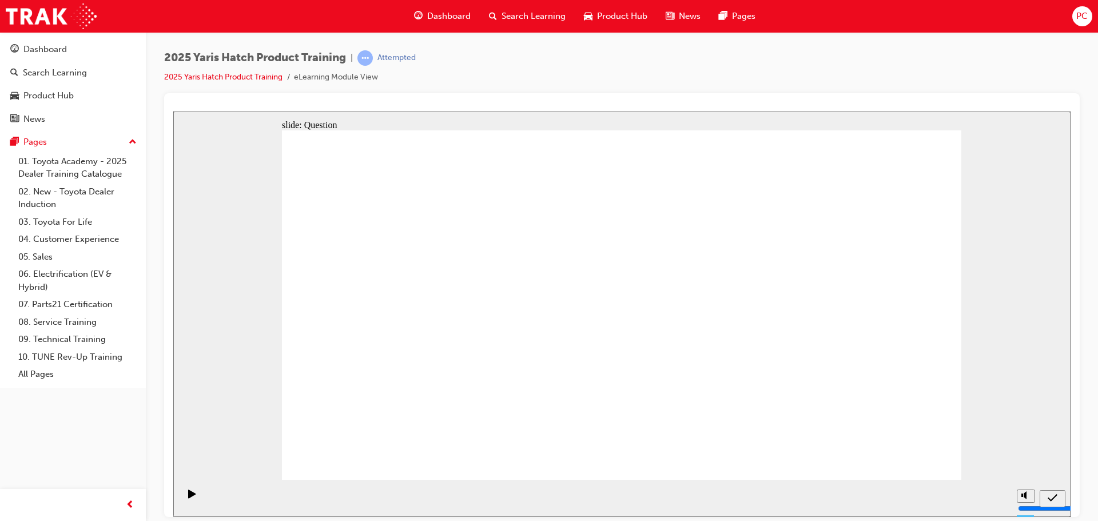
drag, startPoint x: 625, startPoint y: 379, endPoint x: 503, endPoint y: 377, distance: 121.8
drag, startPoint x: 647, startPoint y: 277, endPoint x: 631, endPoint y: 288, distance: 19.2
drag, startPoint x: 816, startPoint y: 381, endPoint x: 769, endPoint y: 269, distance: 121.3
drag, startPoint x: 636, startPoint y: 279, endPoint x: 890, endPoint y: 385, distance: 275.1
drag, startPoint x: 782, startPoint y: 280, endPoint x: 343, endPoint y: 396, distance: 454.3
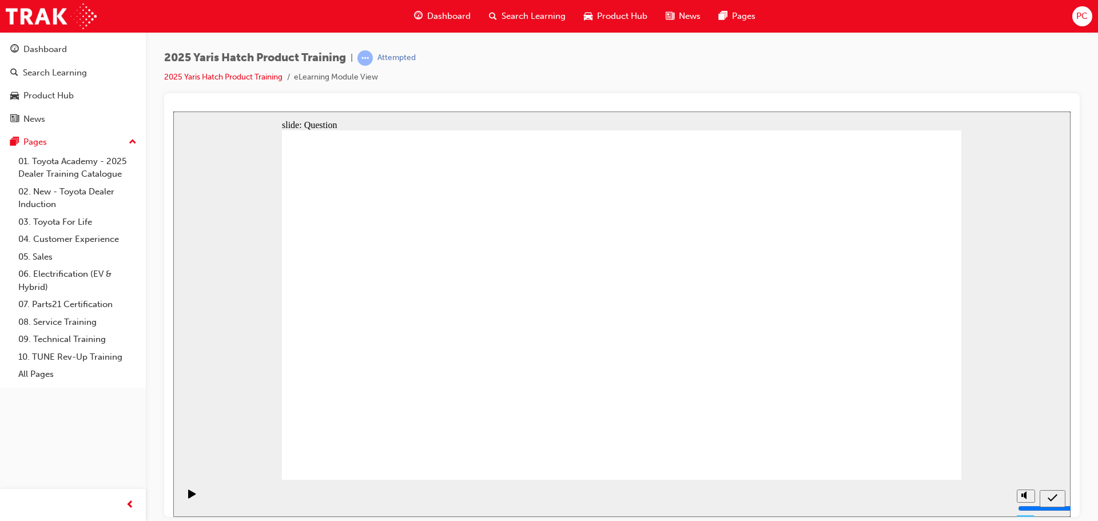
drag, startPoint x: 471, startPoint y: 311, endPoint x: 589, endPoint y: 394, distance: 143.6
drag, startPoint x: 747, startPoint y: 284, endPoint x: 753, endPoint y: 288, distance: 7.2
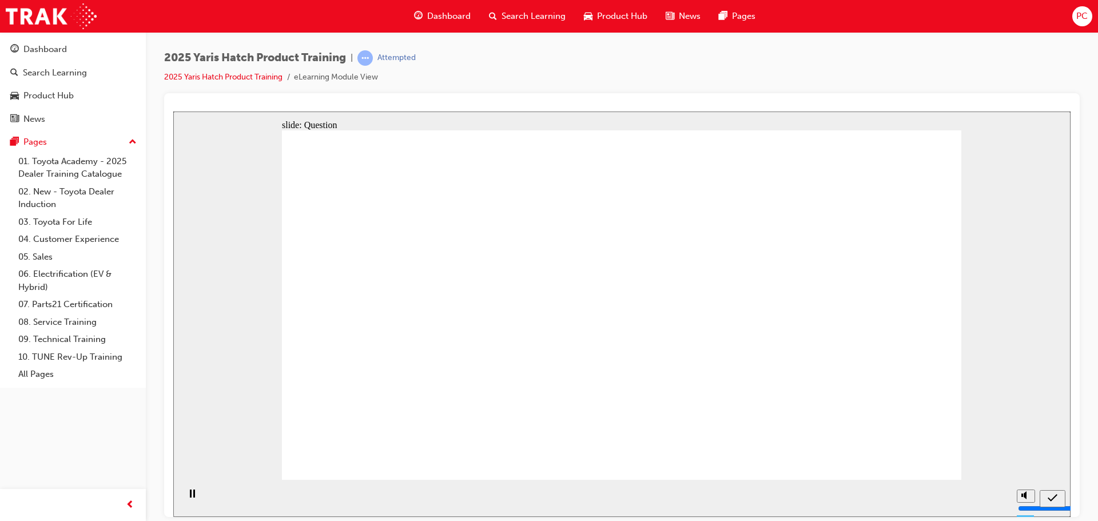
radio input "true"
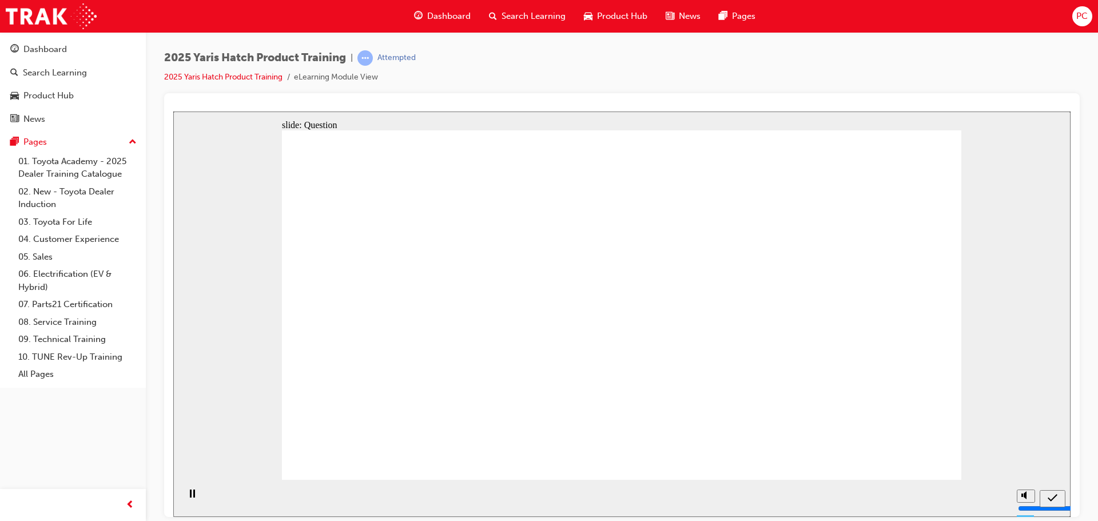
radio input "true"
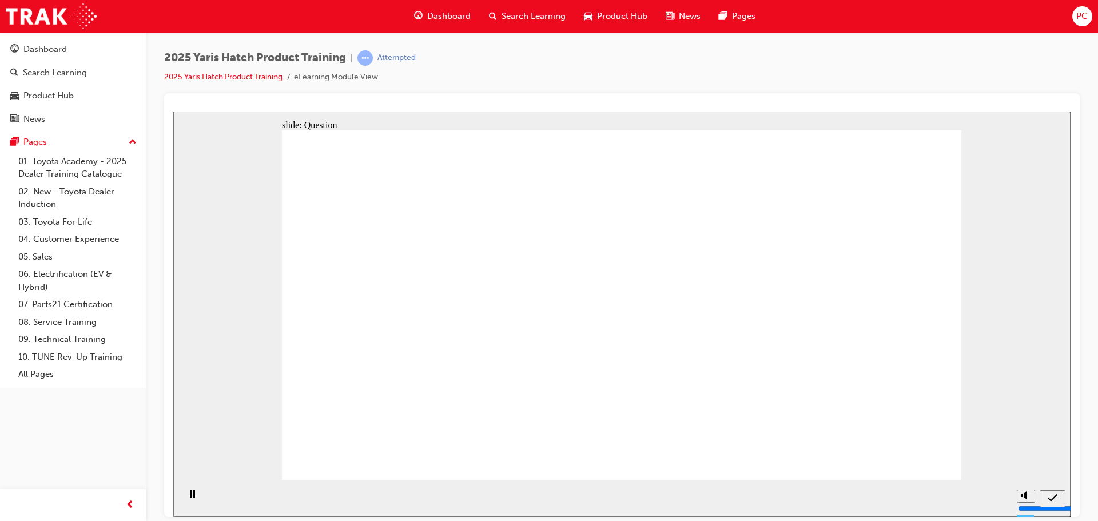
radio input "true"
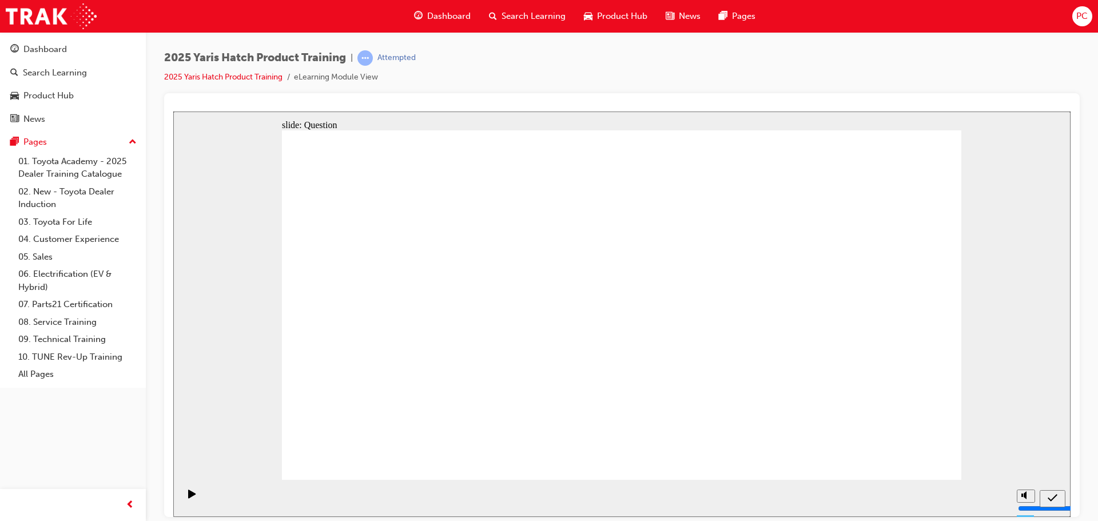
drag, startPoint x: 698, startPoint y: 305, endPoint x: 691, endPoint y: 306, distance: 7.5
drag, startPoint x: 579, startPoint y: 299, endPoint x: 699, endPoint y: 399, distance: 156.3
drag, startPoint x: 701, startPoint y: 306, endPoint x: 466, endPoint y: 410, distance: 256.6
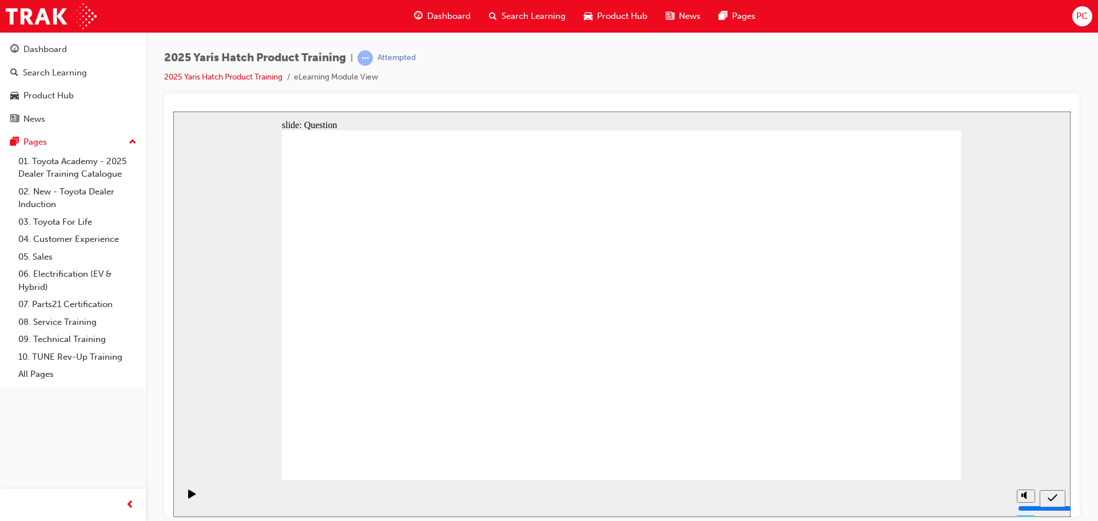
drag, startPoint x: 381, startPoint y: 301, endPoint x: 368, endPoint y: 301, distance: 13.7
drag, startPoint x: 865, startPoint y: 307, endPoint x: 622, endPoint y: 411, distance: 264.1
drag, startPoint x: 479, startPoint y: 279, endPoint x: 359, endPoint y: 383, distance: 158.6
drag, startPoint x: 345, startPoint y: 297, endPoint x: 745, endPoint y: 345, distance: 402.7
drag, startPoint x: 739, startPoint y: 401, endPoint x: 741, endPoint y: 312, distance: 88.7
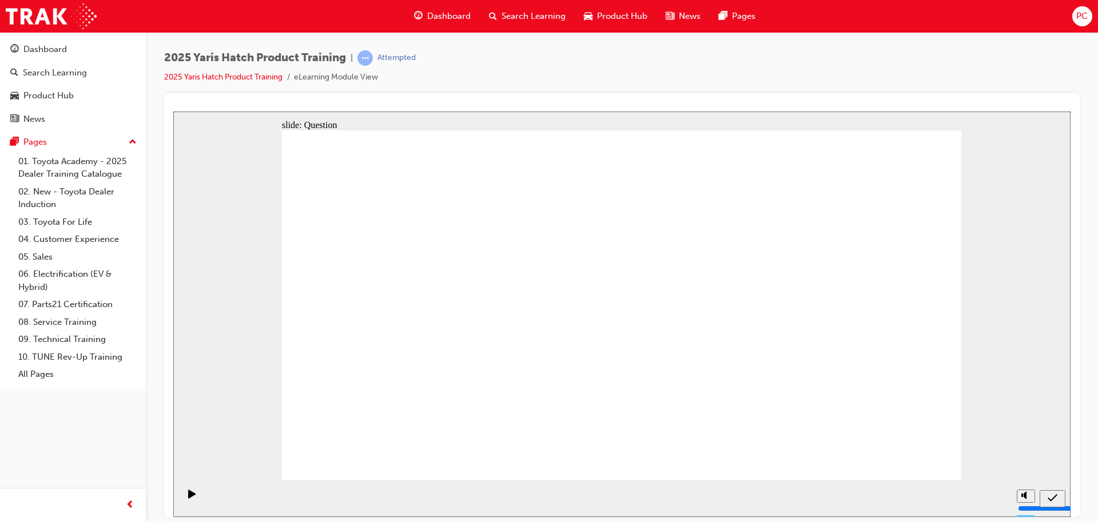
drag, startPoint x: 730, startPoint y: 401, endPoint x: 726, endPoint y: 273, distance: 128.2
drag, startPoint x: 608, startPoint y: 415, endPoint x: 618, endPoint y: 305, distance: 109.7
drag, startPoint x: 622, startPoint y: 297, endPoint x: 851, endPoint y: 406, distance: 253.5
drag, startPoint x: 703, startPoint y: 250, endPoint x: 593, endPoint y: 387, distance: 176.1
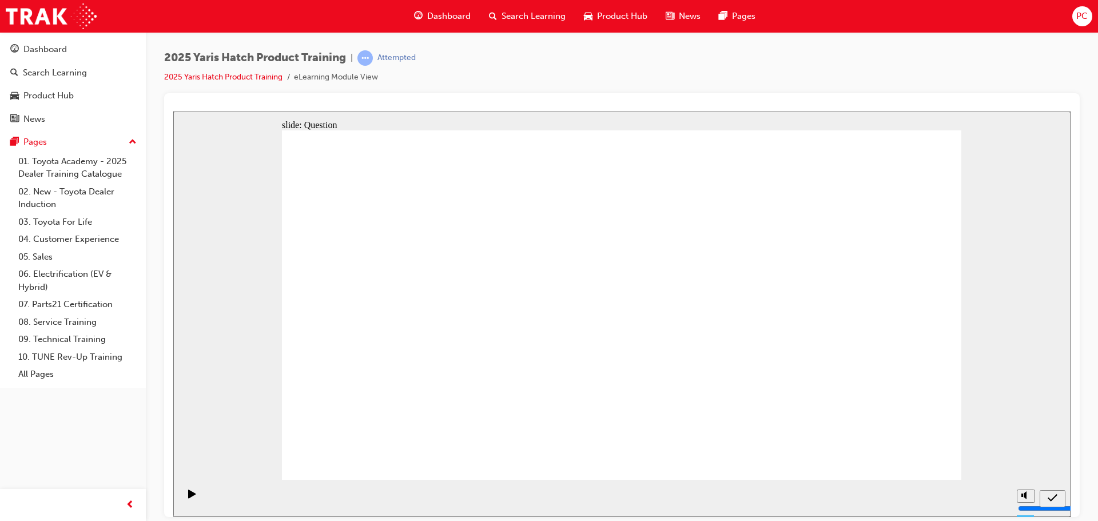
click at [371, 63] on span "learningRecordVerb_ATTEMPT-icon" at bounding box center [364, 57] width 15 height 15
radio input "true"
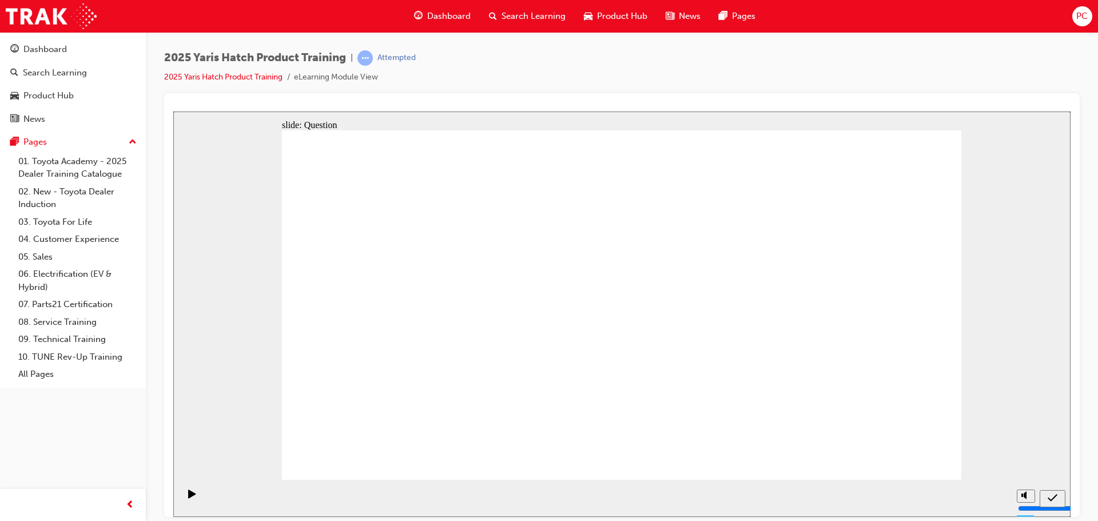
drag, startPoint x: 897, startPoint y: 465, endPoint x: 894, endPoint y: 450, distance: 15.8
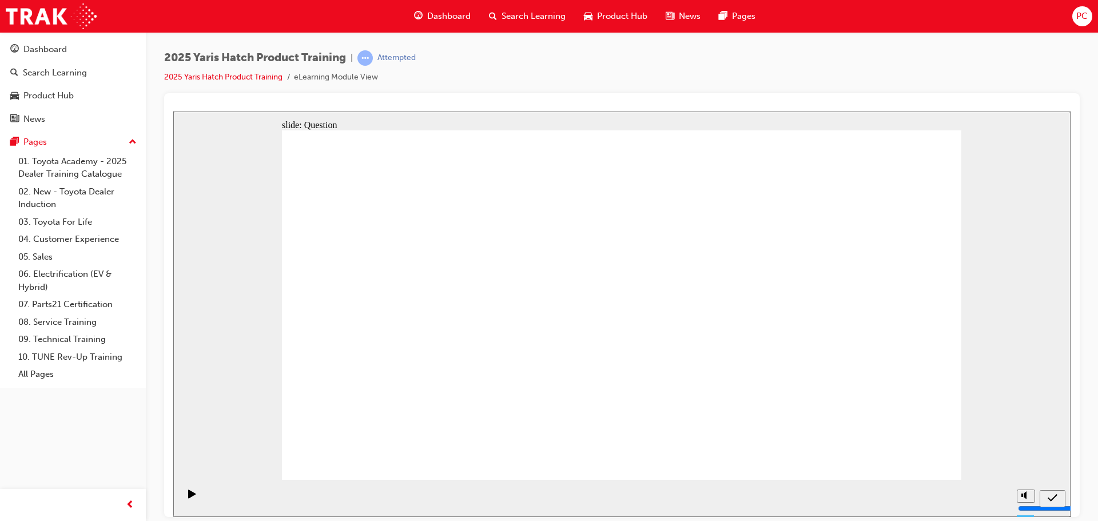
radio input "true"
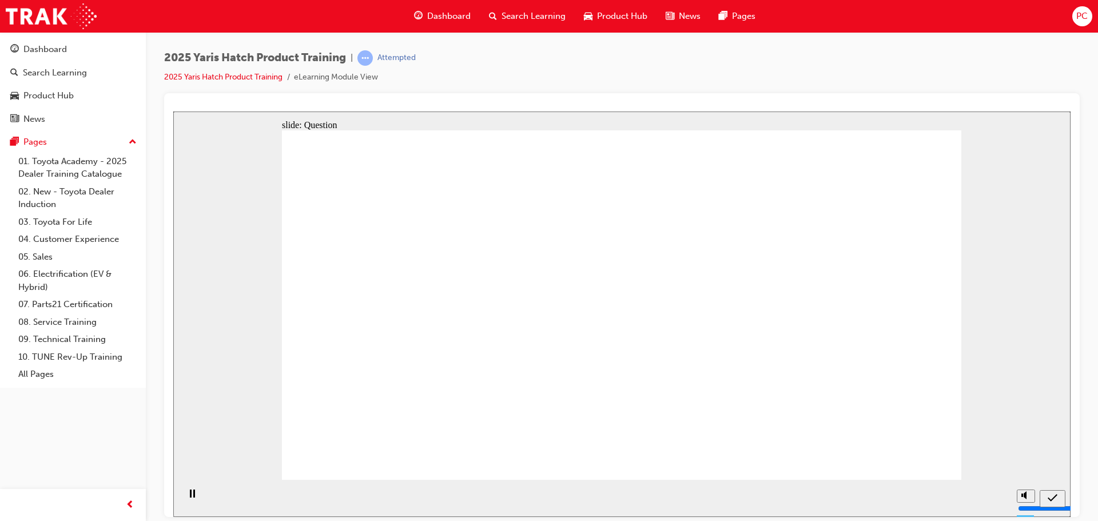
radio input "true"
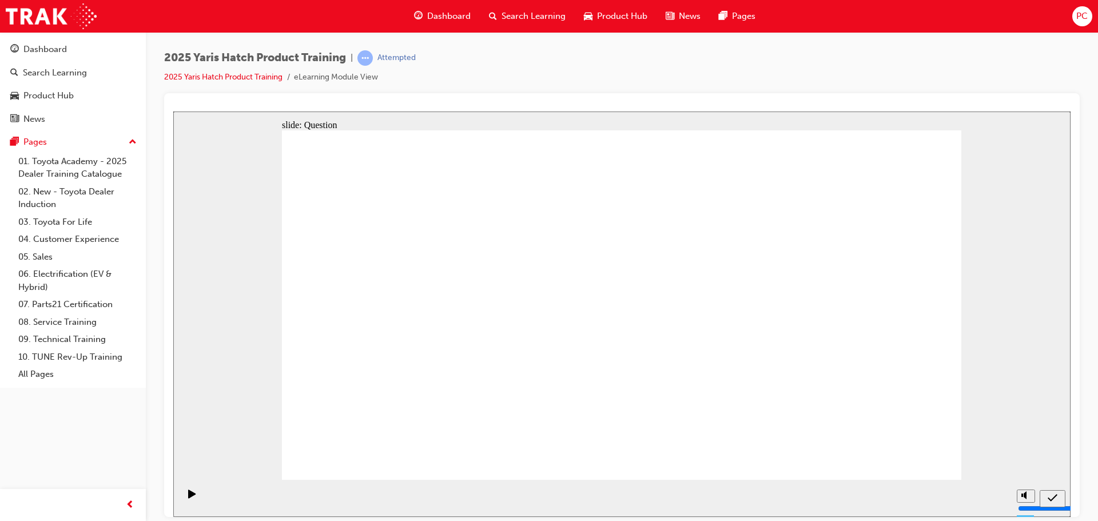
drag, startPoint x: 740, startPoint y: 289, endPoint x: 496, endPoint y: 393, distance: 264.9
drag, startPoint x: 457, startPoint y: 281, endPoint x: 329, endPoint y: 381, distance: 162.9
drag, startPoint x: 388, startPoint y: 309, endPoint x: 638, endPoint y: 418, distance: 273.1
drag, startPoint x: 862, startPoint y: 278, endPoint x: 742, endPoint y: 365, distance: 149.1
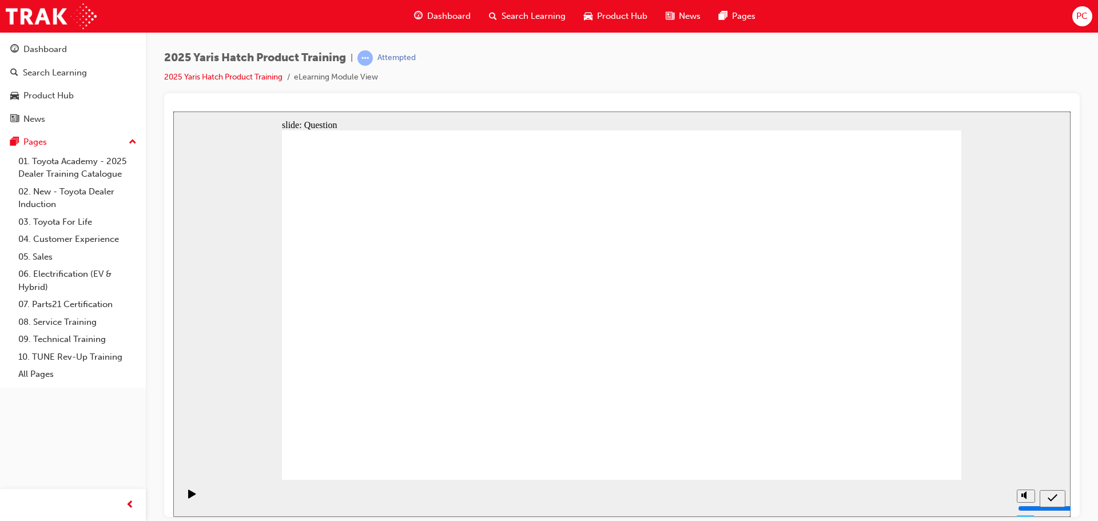
drag, startPoint x: 732, startPoint y: 370, endPoint x: 749, endPoint y: 259, distance: 112.4
drag, startPoint x: 614, startPoint y: 301, endPoint x: 740, endPoint y: 409, distance: 165.5
drag, startPoint x: 773, startPoint y: 276, endPoint x: 871, endPoint y: 393, distance: 153.0
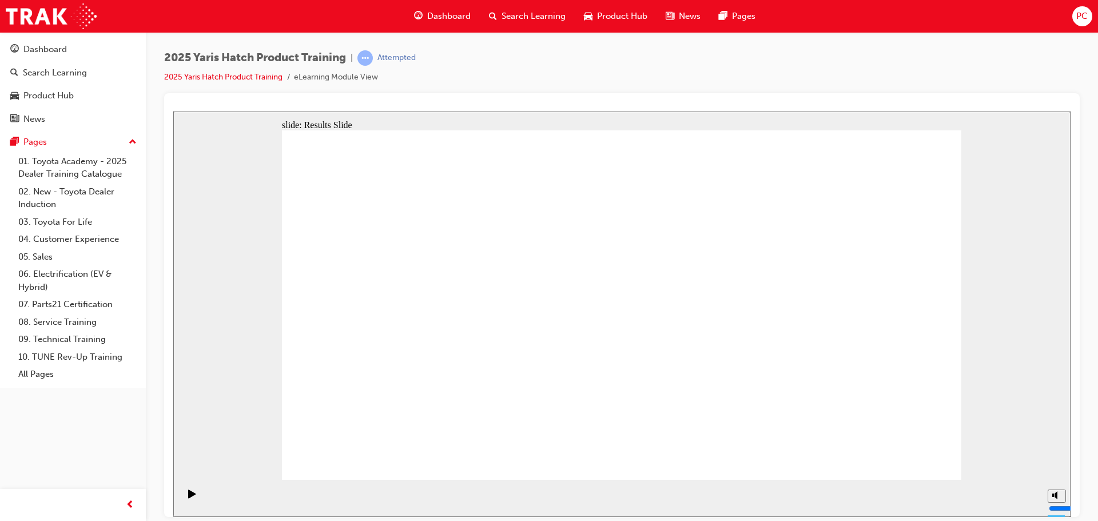
radio input "true"
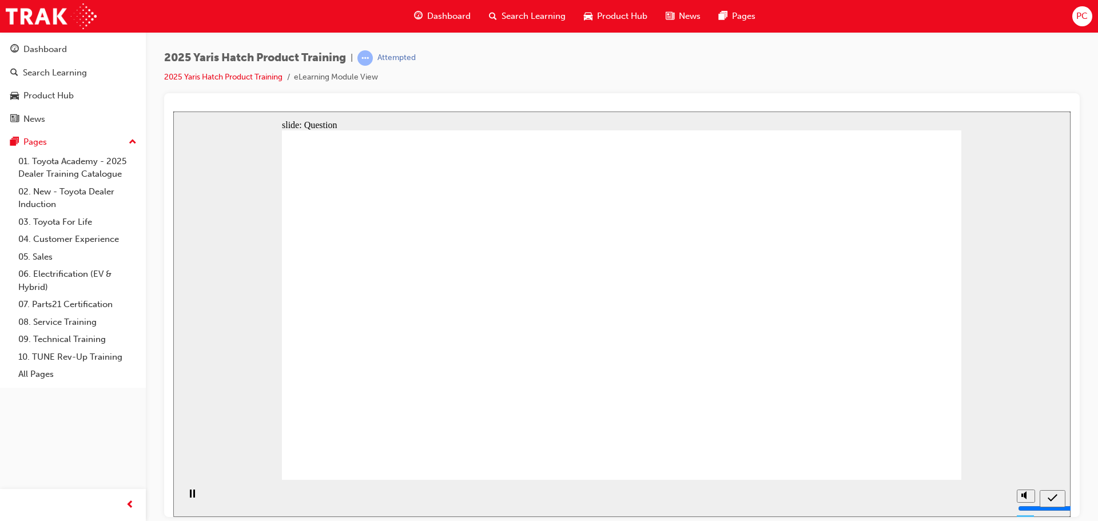
radio input "true"
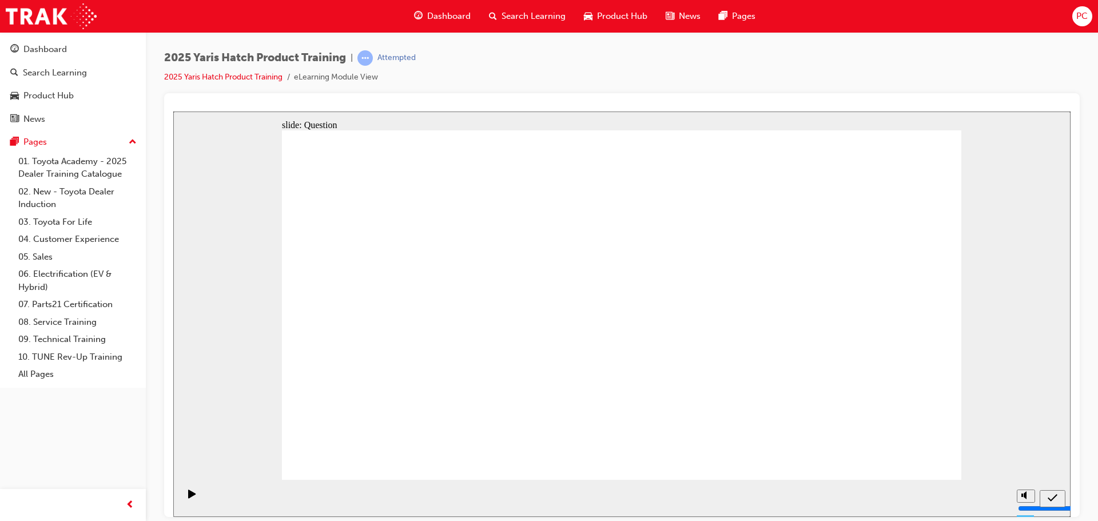
radio input "true"
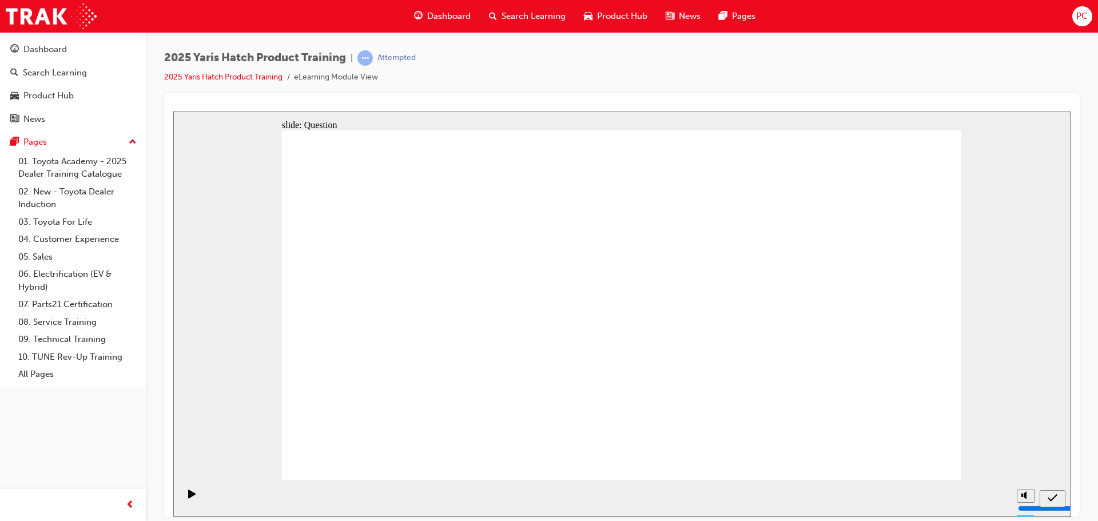
drag, startPoint x: 728, startPoint y: 301, endPoint x: 717, endPoint y: 304, distance: 10.7
drag, startPoint x: 717, startPoint y: 304, endPoint x: 487, endPoint y: 407, distance: 252.7
drag, startPoint x: 376, startPoint y: 285, endPoint x: 361, endPoint y: 292, distance: 16.4
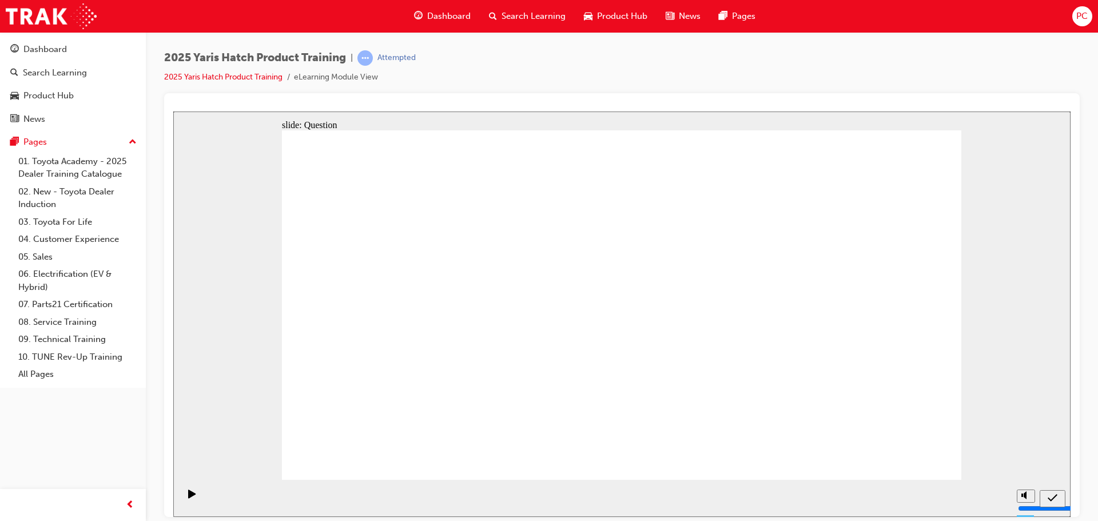
drag, startPoint x: 504, startPoint y: 301, endPoint x: 389, endPoint y: 406, distance: 155.9
drag, startPoint x: 359, startPoint y: 285, endPoint x: 622, endPoint y: 391, distance: 283.8
drag, startPoint x: 594, startPoint y: 291, endPoint x: 709, endPoint y: 394, distance: 154.3
drag, startPoint x: 810, startPoint y: 302, endPoint x: 824, endPoint y: 408, distance: 107.2
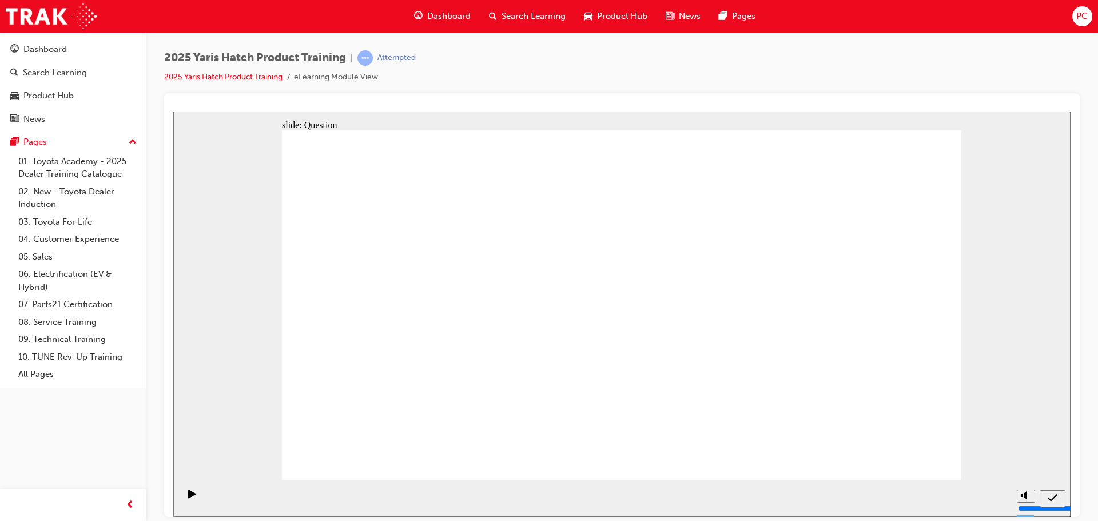
drag, startPoint x: 810, startPoint y: 347, endPoint x: 801, endPoint y: 343, distance: 10.2
click at [122, 150] on button "Pages" at bounding box center [73, 142] width 137 height 21
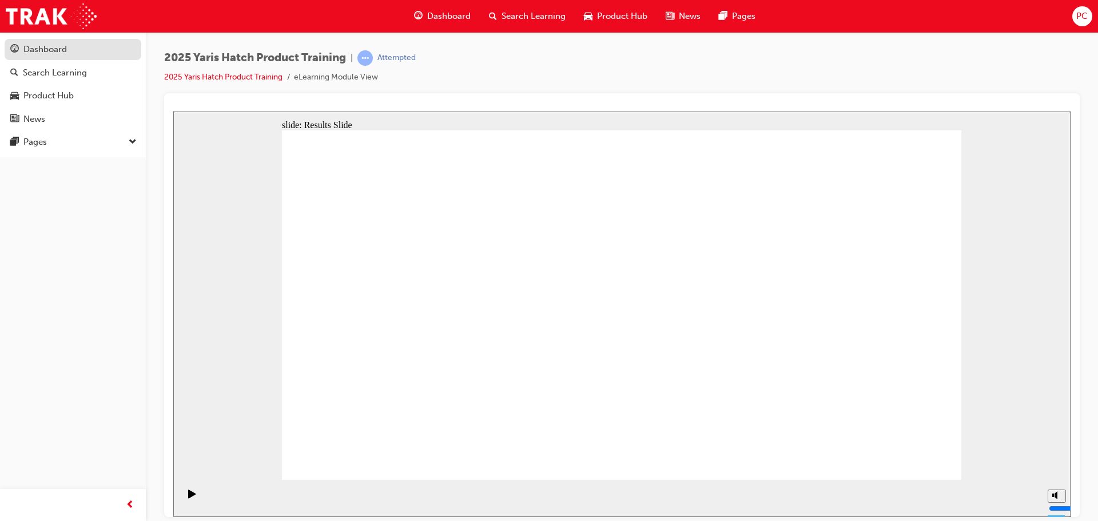
click at [34, 49] on div "Dashboard" at bounding box center [44, 49] width 43 height 13
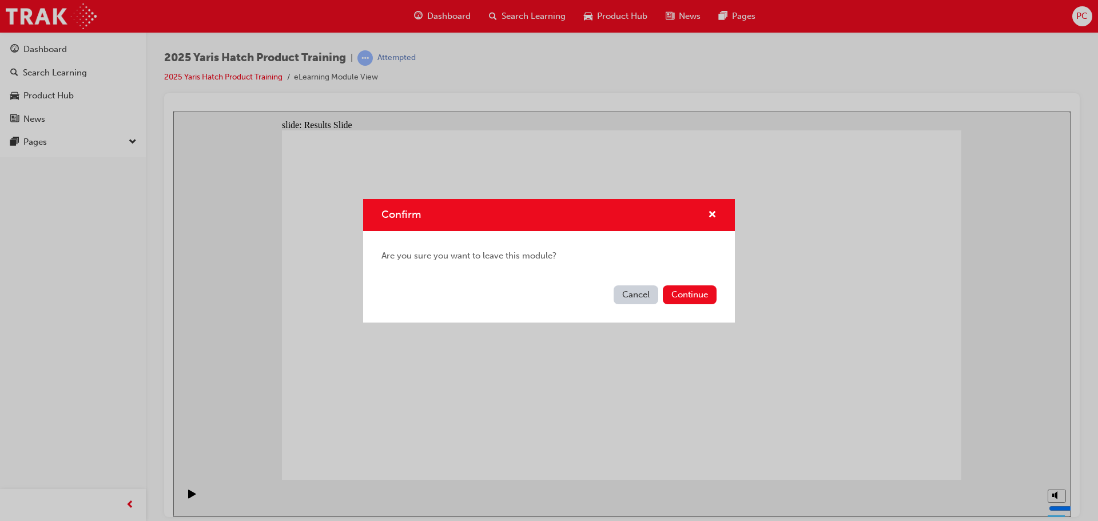
click at [38, 75] on div "Confirm Are you sure you want to leave this module? Cancel Continue" at bounding box center [549, 260] width 1098 height 521
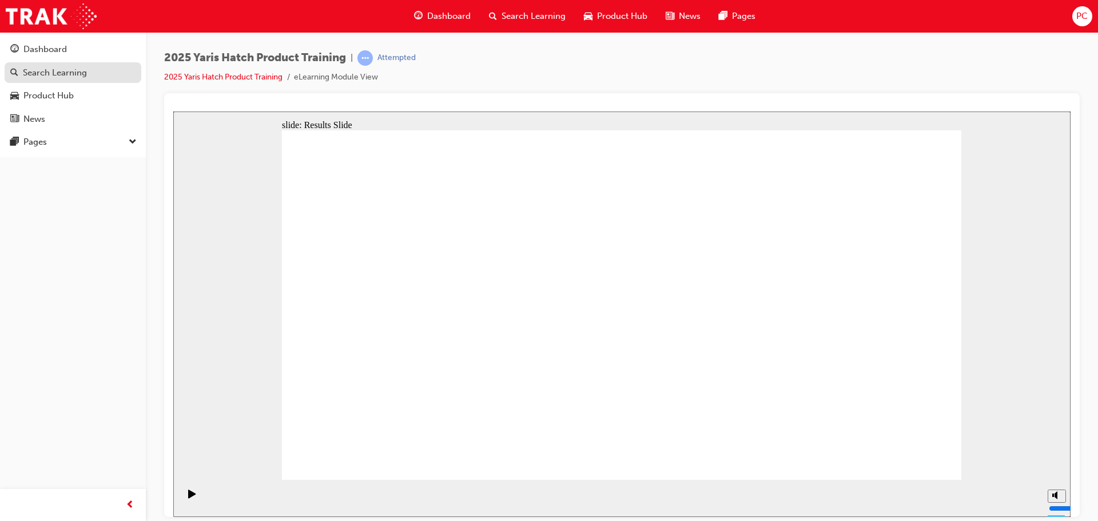
click at [70, 75] on div "Search Learning" at bounding box center [55, 72] width 64 height 13
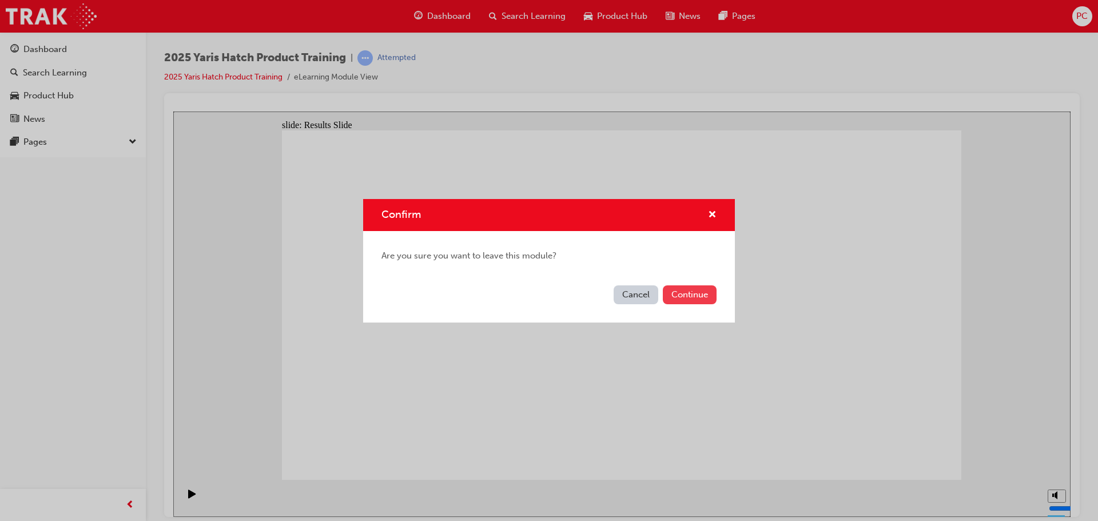
click at [674, 298] on button "Continue" at bounding box center [690, 294] width 54 height 19
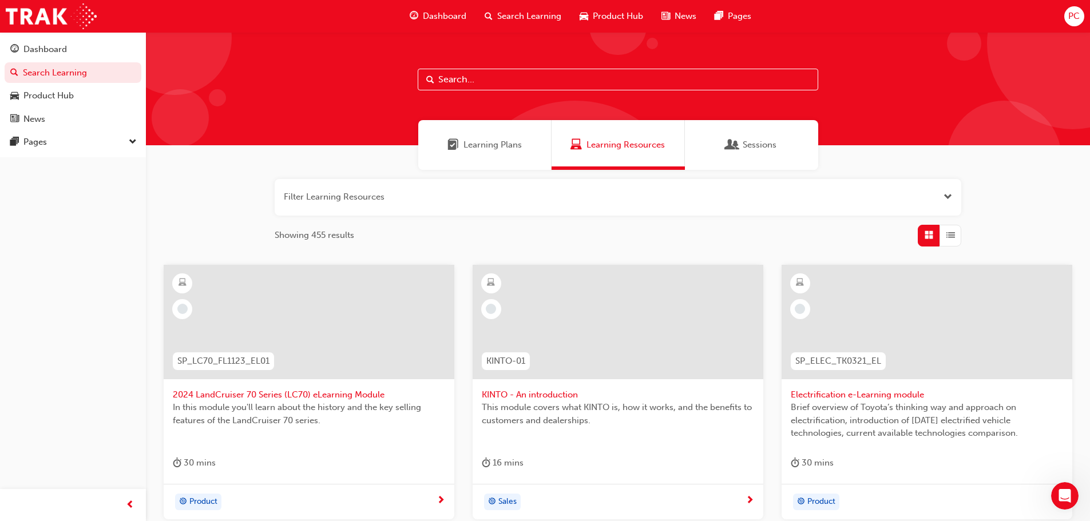
scroll to position [57, 0]
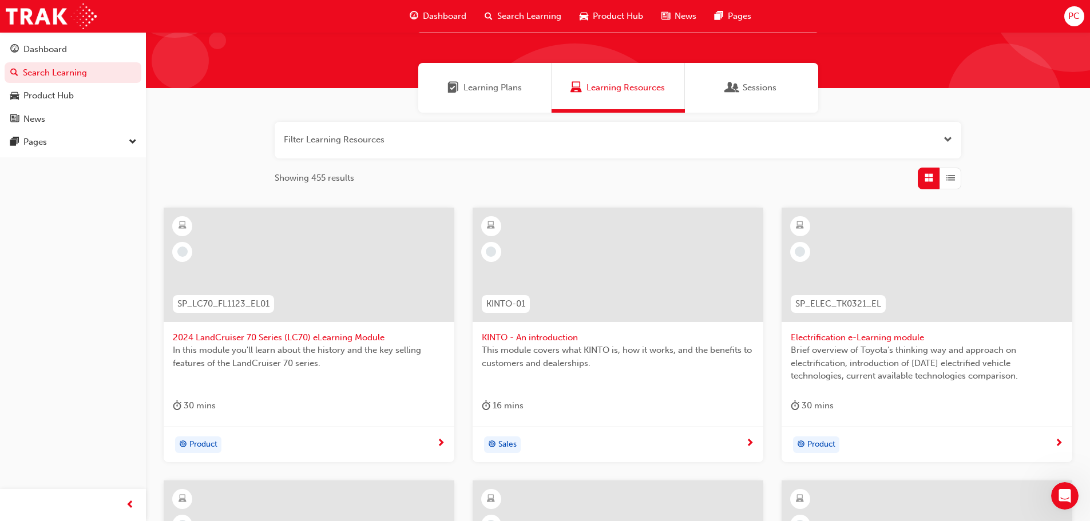
click at [449, 88] on span "Learning Plans" at bounding box center [452, 87] width 11 height 13
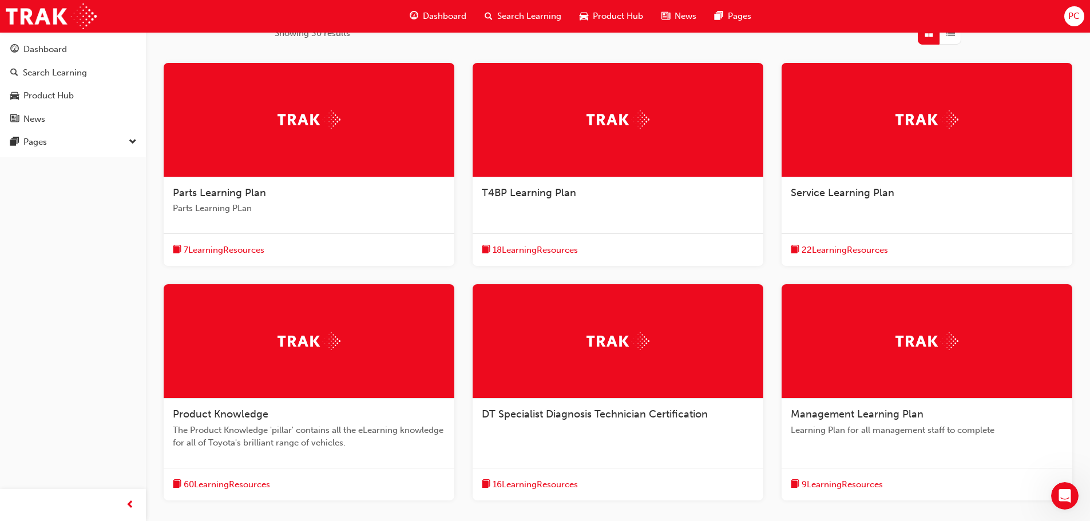
scroll to position [229, 0]
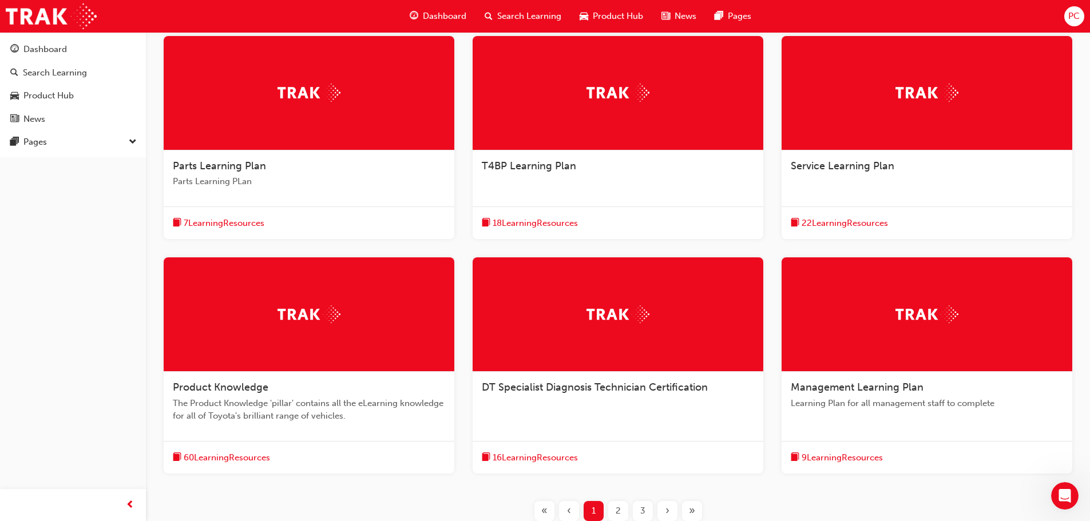
click at [213, 224] on span "7 Learning Resources" at bounding box center [224, 223] width 81 height 13
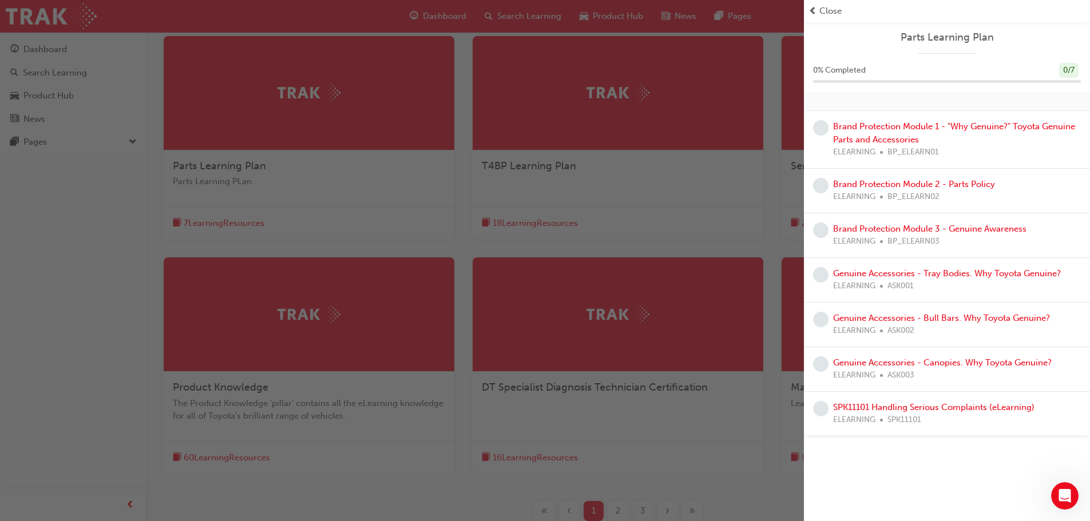
click at [213, 225] on div "button" at bounding box center [402, 260] width 804 height 521
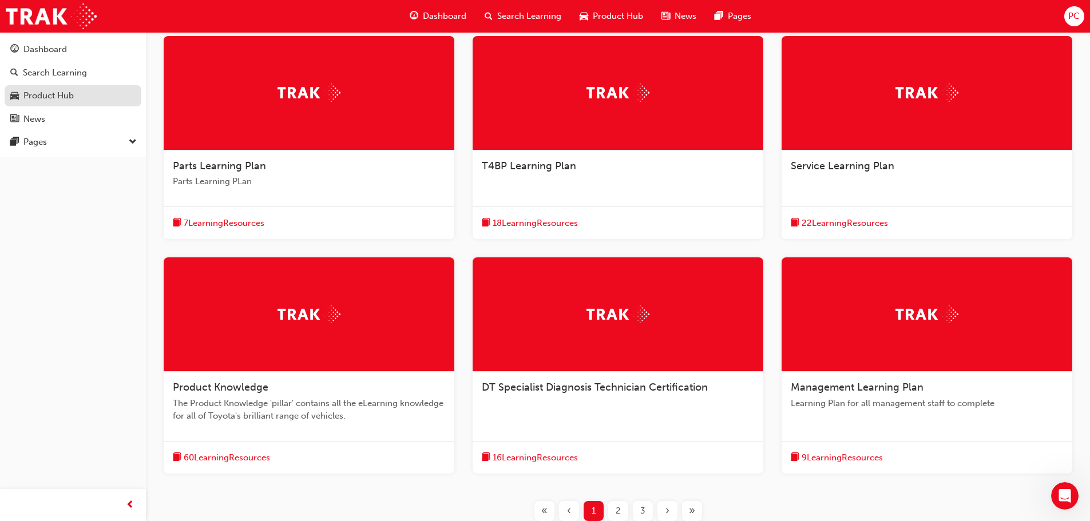
click at [128, 102] on div "Product Hub" at bounding box center [72, 96] width 125 height 14
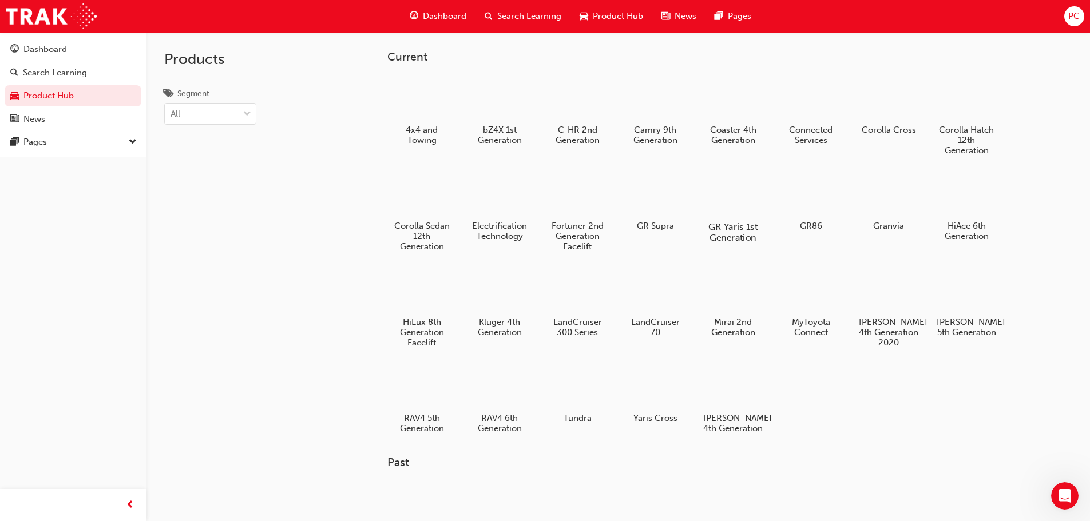
click at [755, 190] on div at bounding box center [732, 194] width 63 height 46
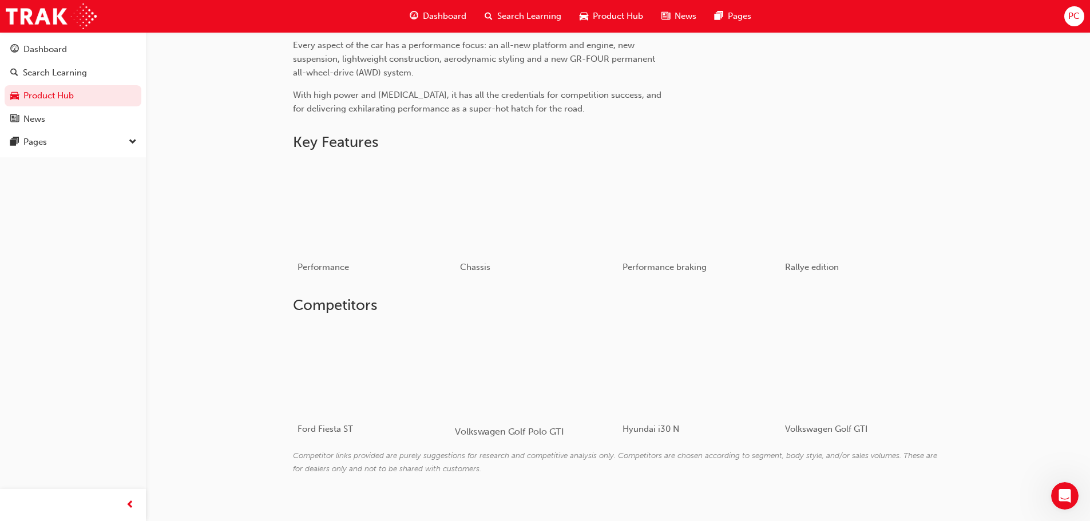
scroll to position [524, 0]
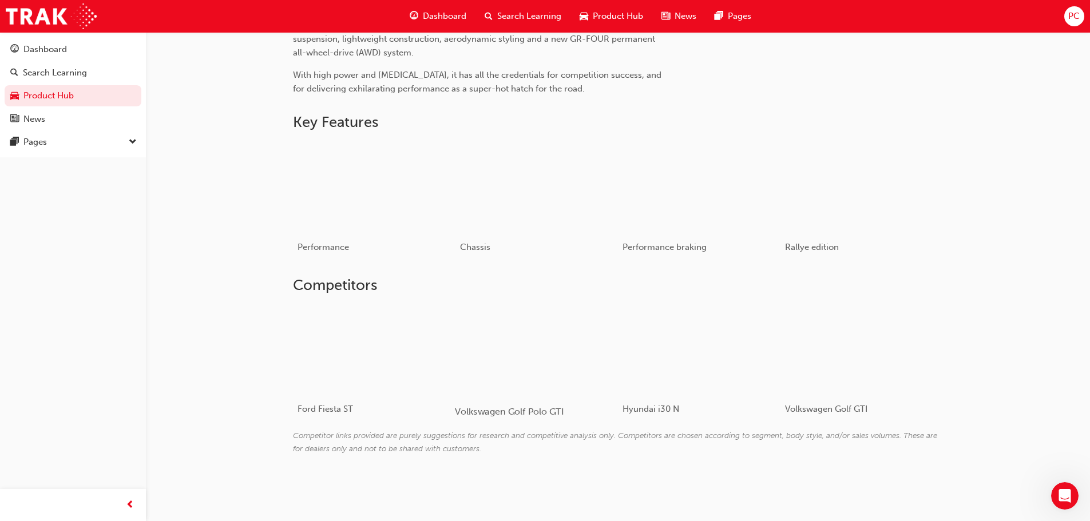
click at [571, 379] on div at bounding box center [523, 349] width 136 height 91
click at [574, 365] on div at bounding box center [523, 349] width 136 height 91
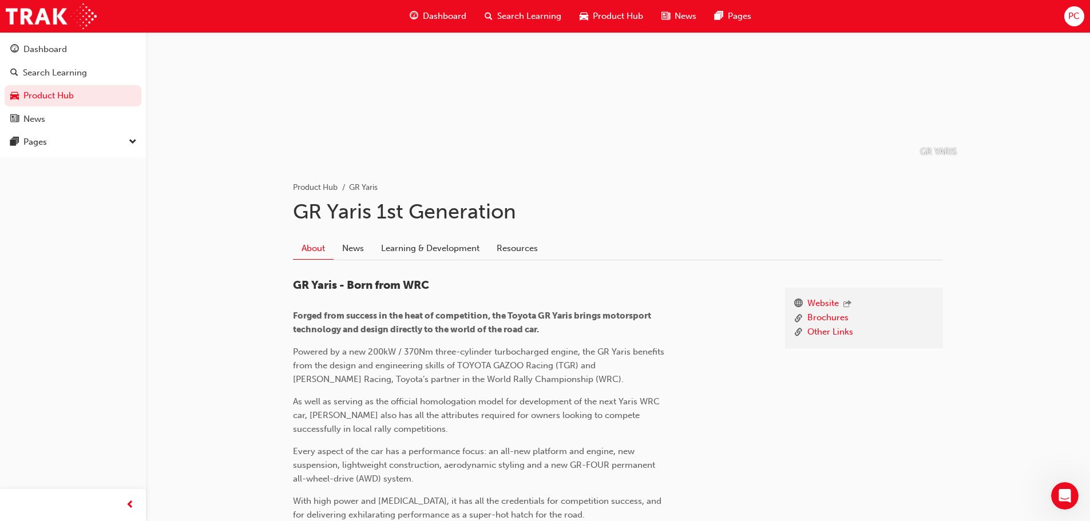
scroll to position [124, 0]
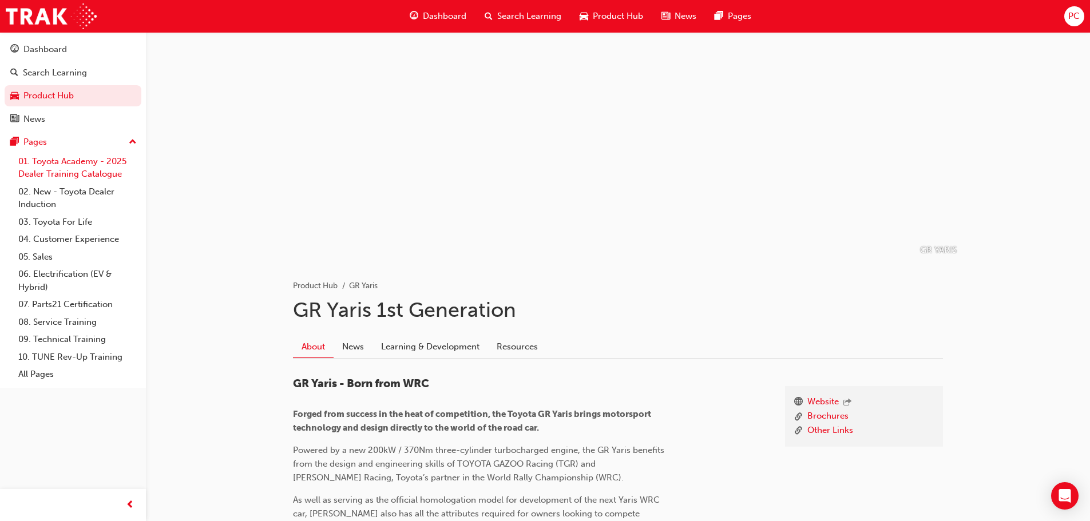
click at [108, 162] on link "01. Toyota Academy - 2025 Dealer Training Catalogue" at bounding box center [78, 168] width 128 height 30
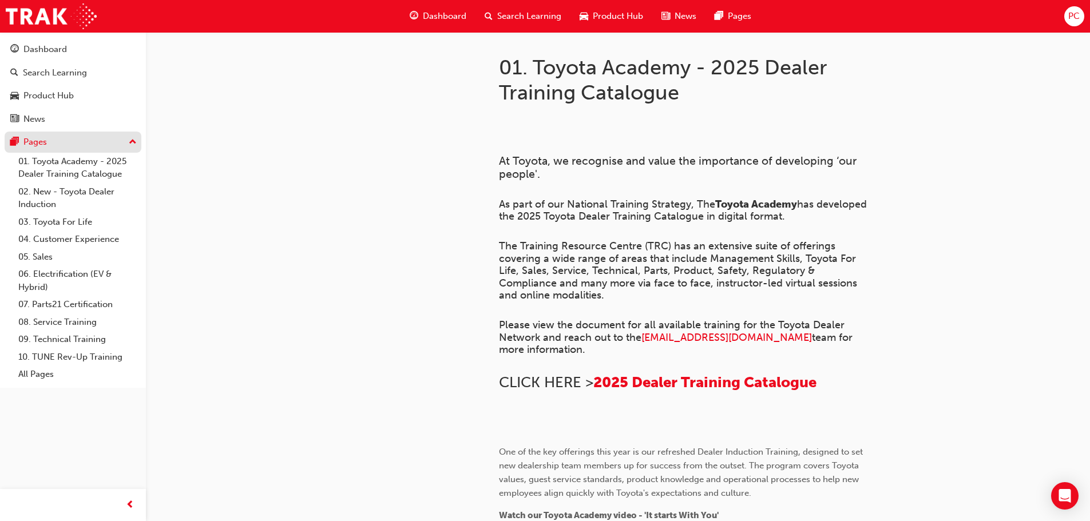
click at [105, 143] on div "Pages" at bounding box center [72, 142] width 125 height 14
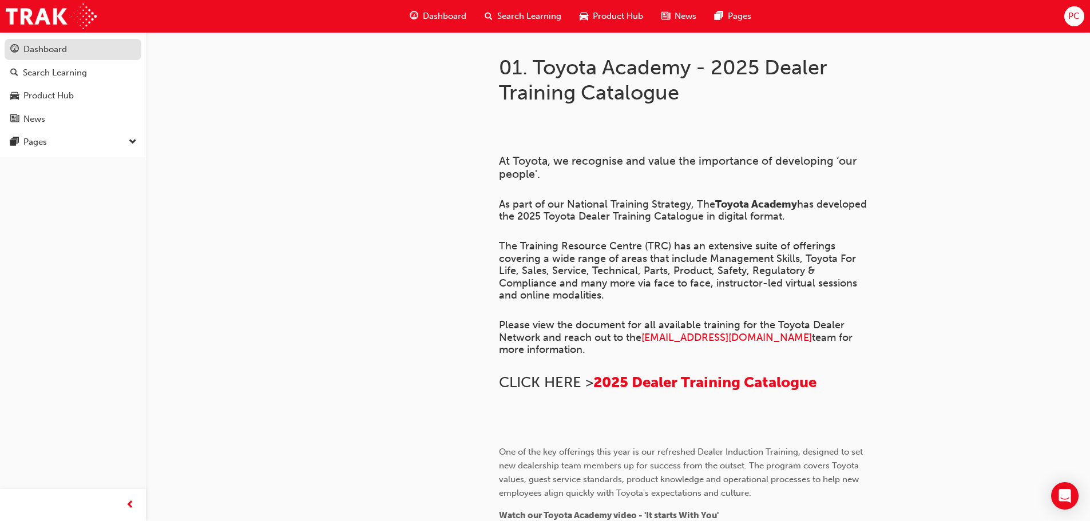
click at [89, 58] on link "Dashboard" at bounding box center [73, 49] width 137 height 21
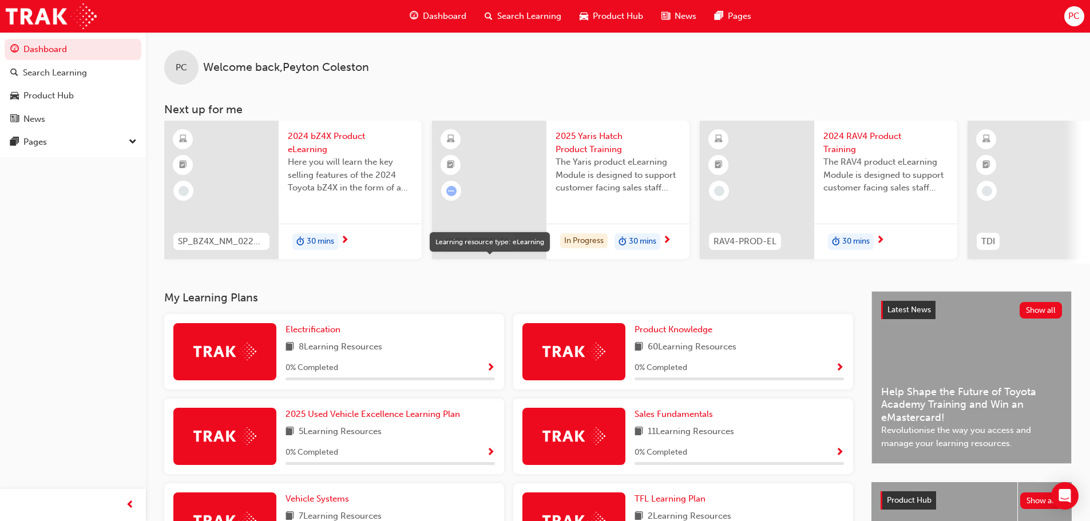
click at [451, 142] on span "learningResourceType_ELEARNING-icon" at bounding box center [451, 139] width 8 height 15
click at [665, 241] on span "next-icon" at bounding box center [666, 241] width 9 height 10
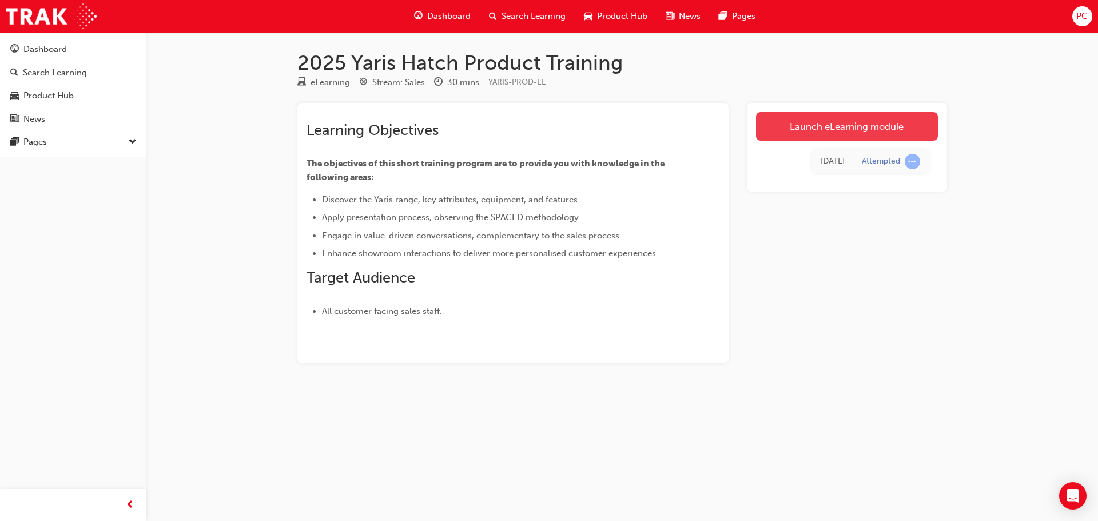
click at [888, 132] on link "Launch eLearning module" at bounding box center [847, 126] width 182 height 29
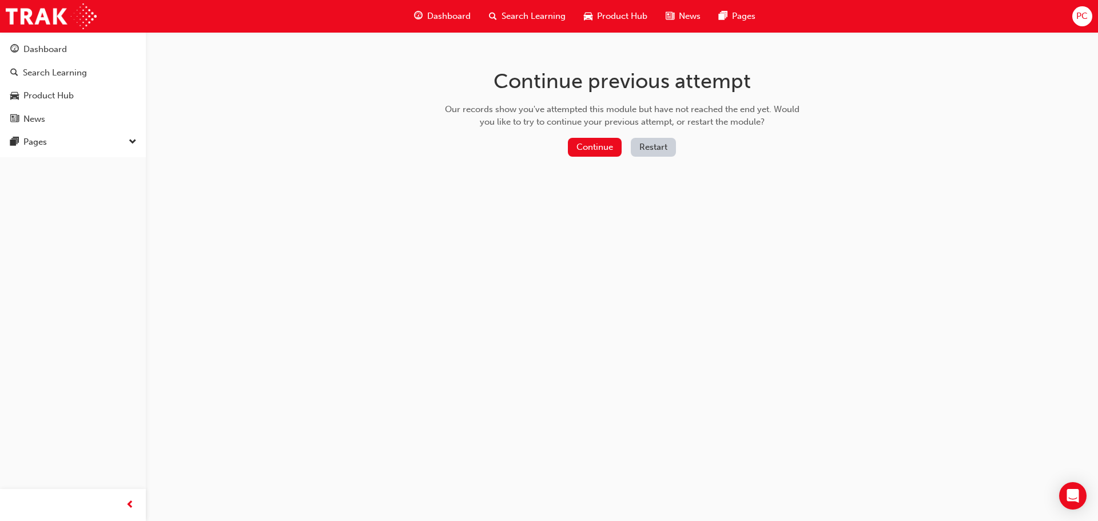
click at [658, 150] on button "Restart" at bounding box center [653, 147] width 45 height 19
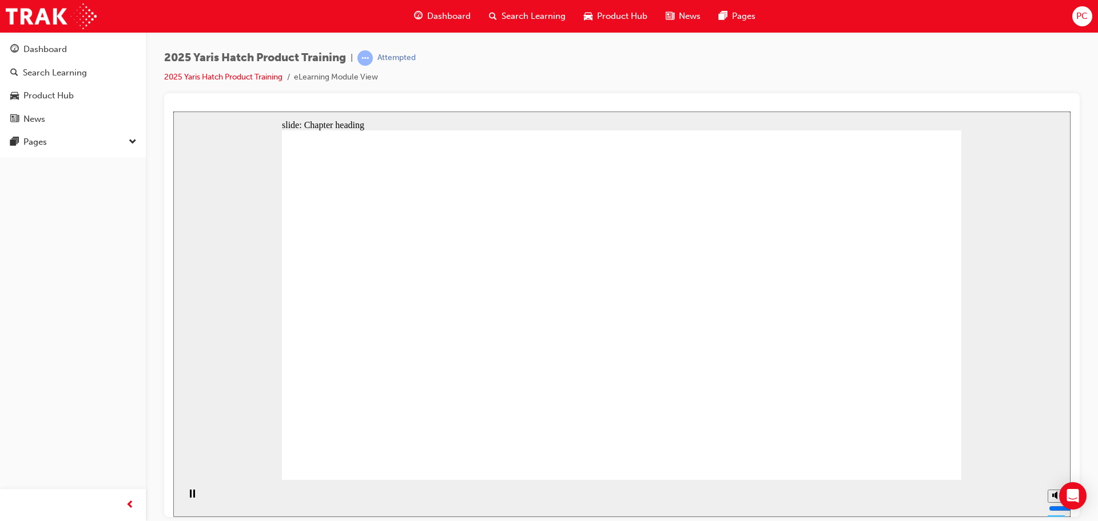
drag, startPoint x: 900, startPoint y: 457, endPoint x: 903, endPoint y: 468, distance: 11.7
drag, startPoint x: 889, startPoint y: 454, endPoint x: 890, endPoint y: 468, distance: 14.3
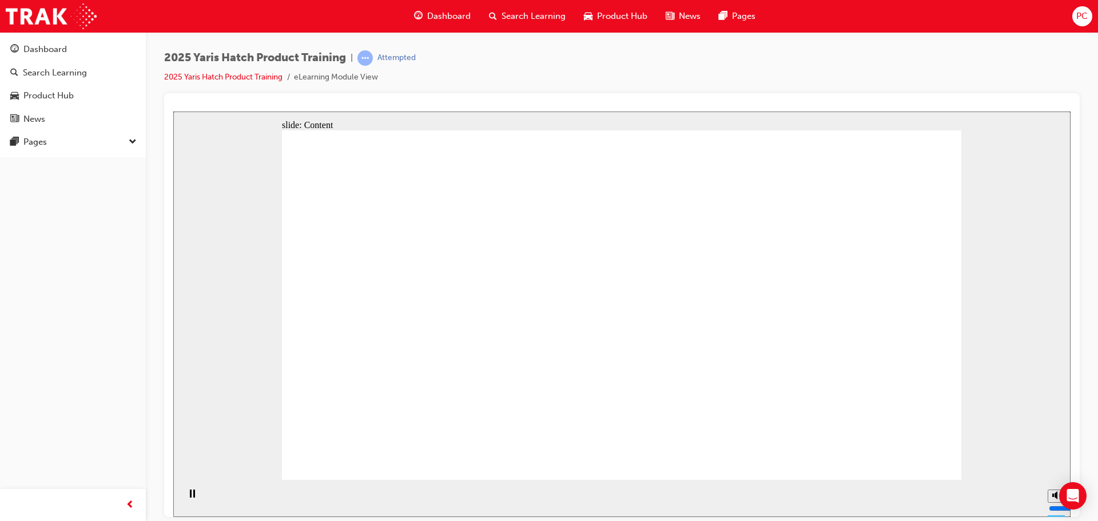
drag, startPoint x: 590, startPoint y: 293, endPoint x: 598, endPoint y: 307, distance: 16.4
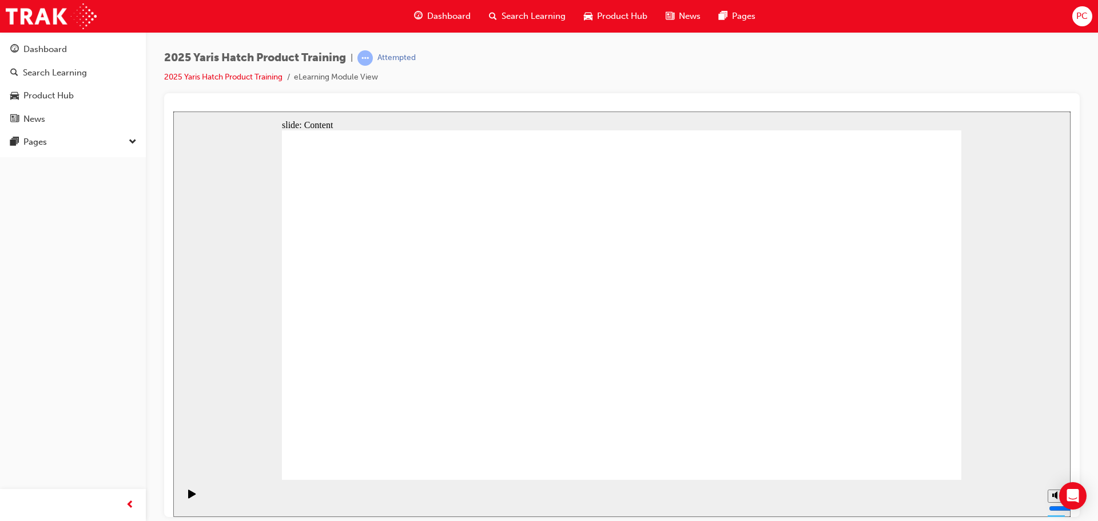
drag, startPoint x: 566, startPoint y: 240, endPoint x: 566, endPoint y: 212, distance: 28.0
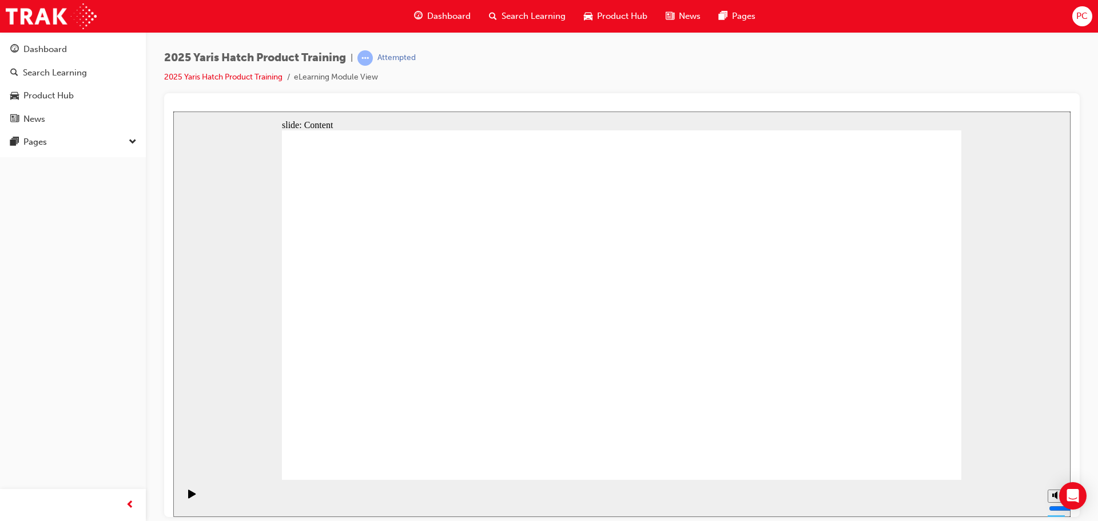
drag, startPoint x: 570, startPoint y: 221, endPoint x: 571, endPoint y: 230, distance: 9.2
drag, startPoint x: 571, startPoint y: 236, endPoint x: 524, endPoint y: 257, distance: 50.7
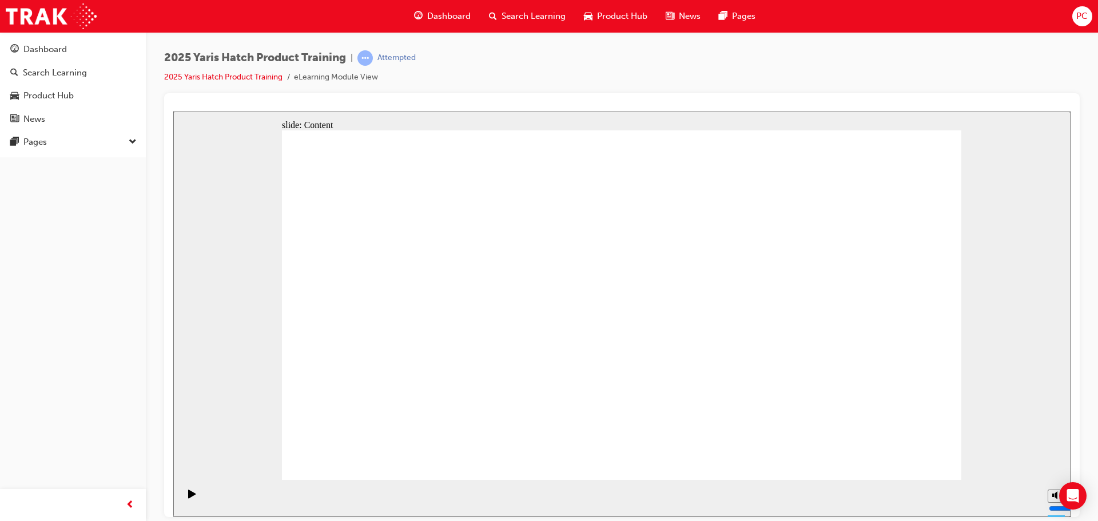
drag, startPoint x: 595, startPoint y: 214, endPoint x: 643, endPoint y: 222, distance: 49.3
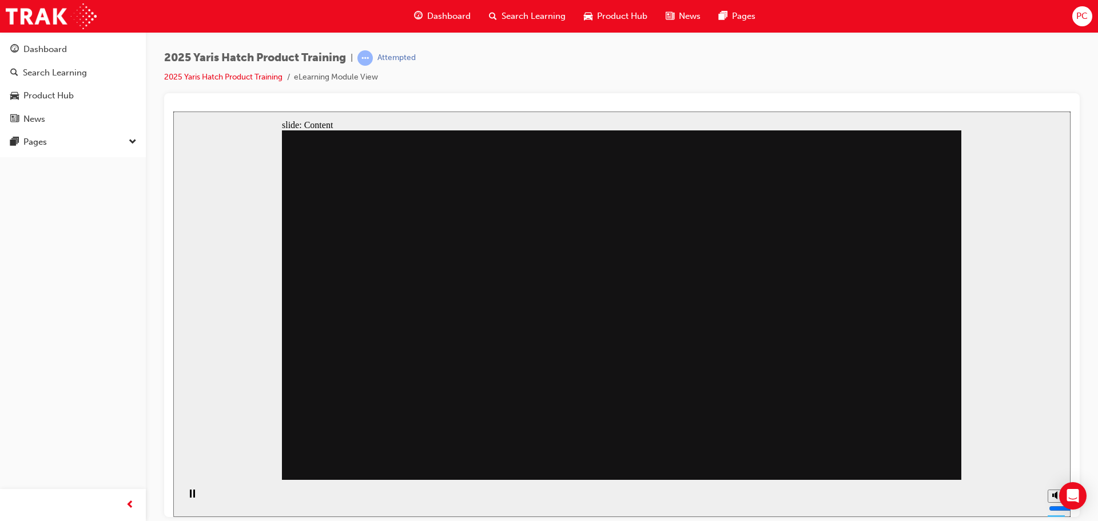
drag, startPoint x: 886, startPoint y: 448, endPoint x: 899, endPoint y: 467, distance: 23.0
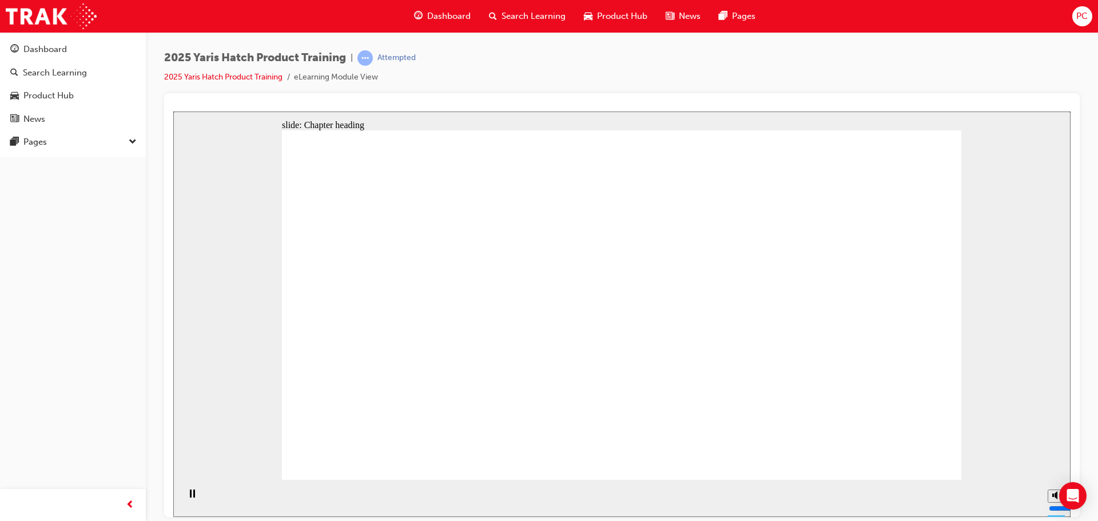
drag, startPoint x: 792, startPoint y: 373, endPoint x: 587, endPoint y: 388, distance: 205.8
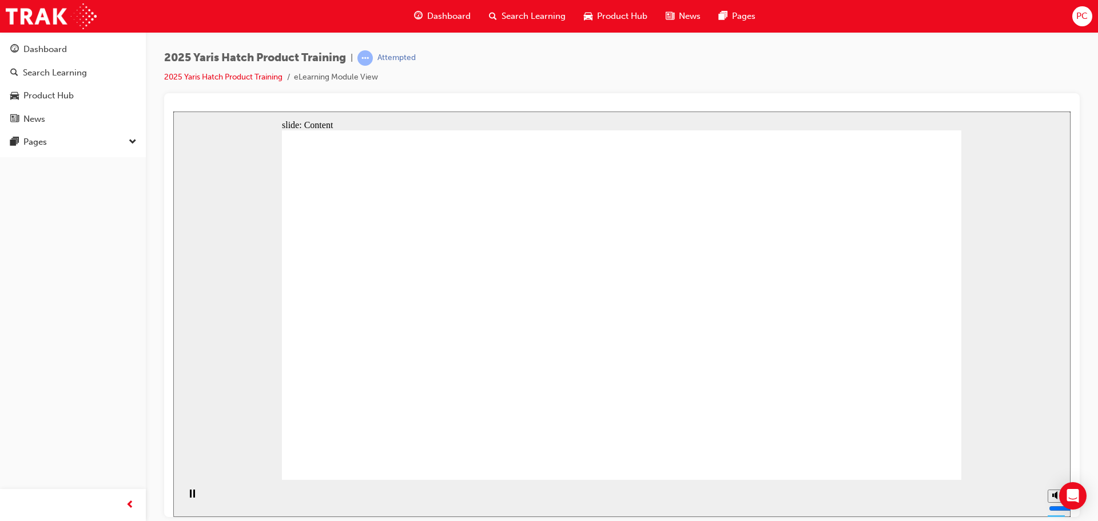
drag, startPoint x: 457, startPoint y: 238, endPoint x: 482, endPoint y: 256, distance: 30.7
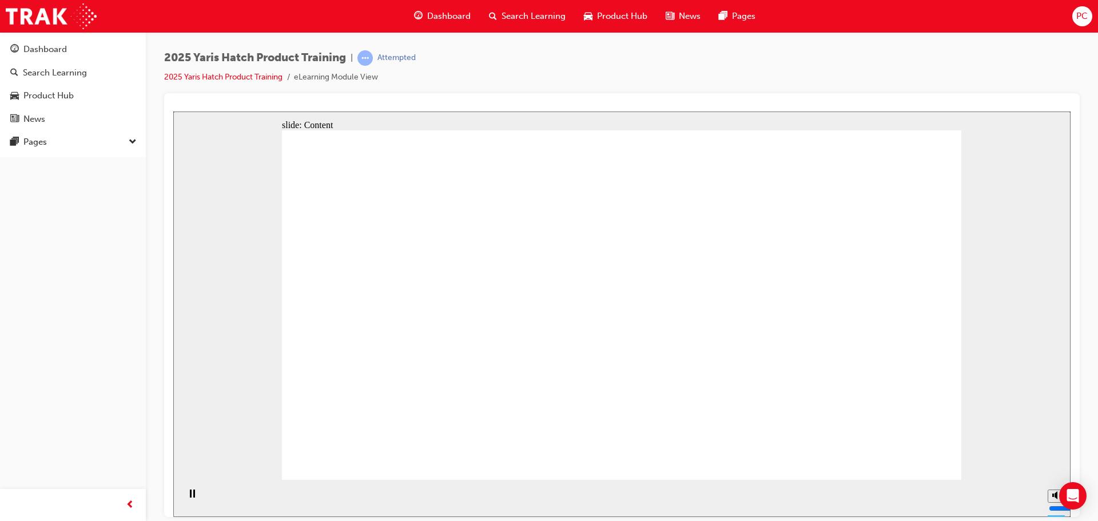
drag, startPoint x: 475, startPoint y: 365, endPoint x: 488, endPoint y: 367, distance: 12.6
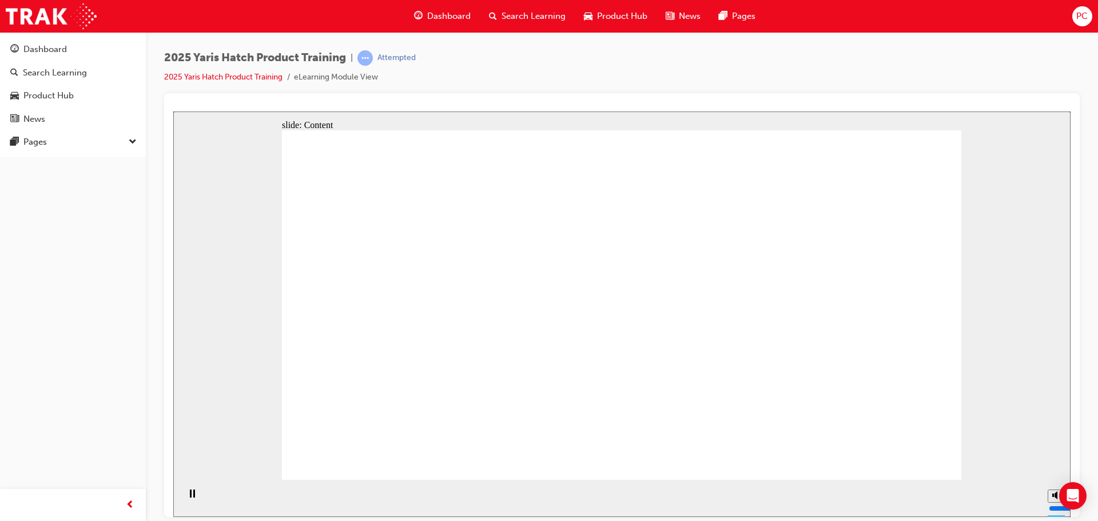
drag, startPoint x: 488, startPoint y: 367, endPoint x: 501, endPoint y: 367, distance: 13.2
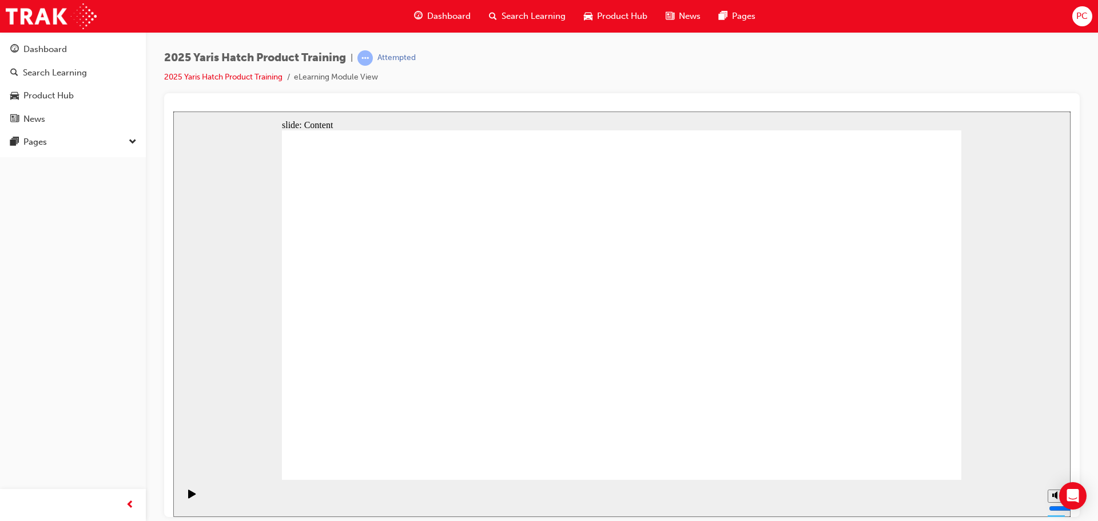
drag, startPoint x: 506, startPoint y: 386, endPoint x: 483, endPoint y: 371, distance: 27.1
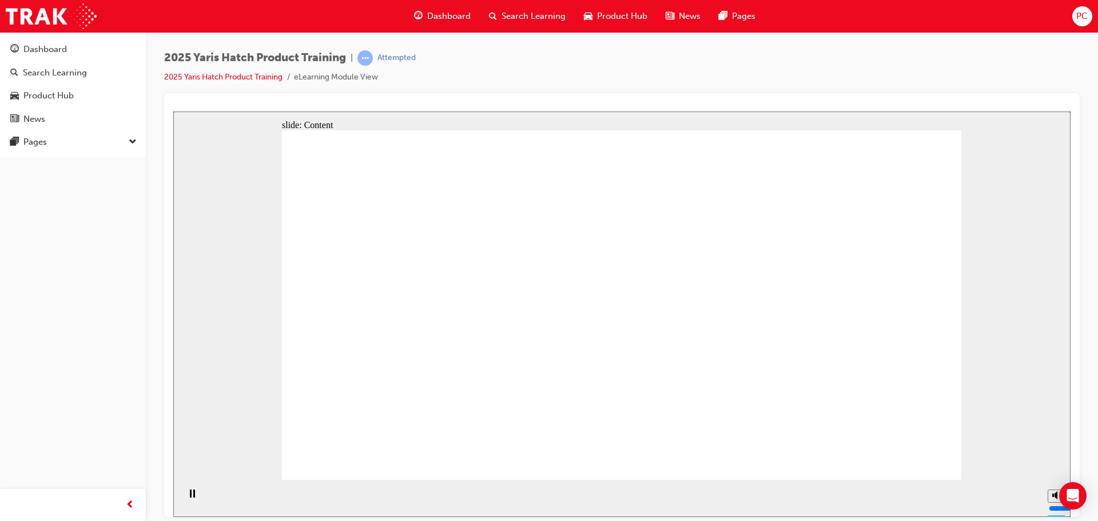
drag, startPoint x: 560, startPoint y: 271, endPoint x: 566, endPoint y: 272, distance: 6.3
drag, startPoint x: 901, startPoint y: 459, endPoint x: 896, endPoint y: 452, distance: 9.0
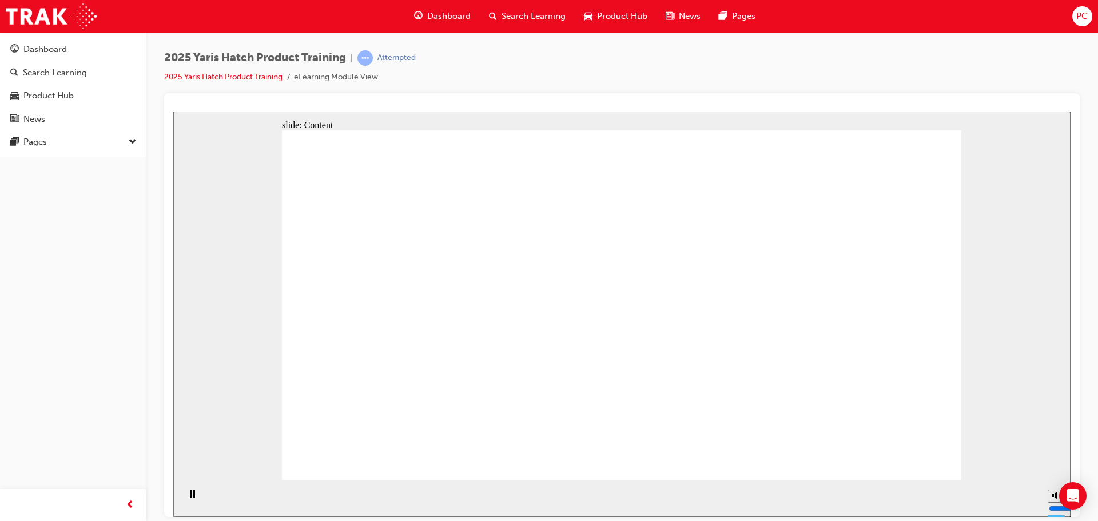
drag, startPoint x: 680, startPoint y: 300, endPoint x: 699, endPoint y: 308, distance: 20.5
drag, startPoint x: 809, startPoint y: 313, endPoint x: 742, endPoint y: 335, distance: 70.0
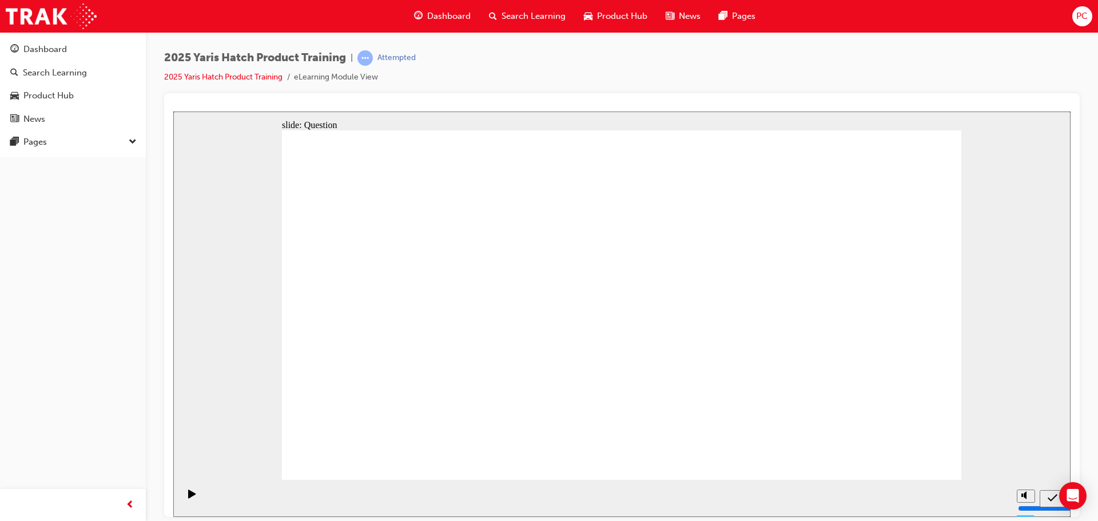
radio input "true"
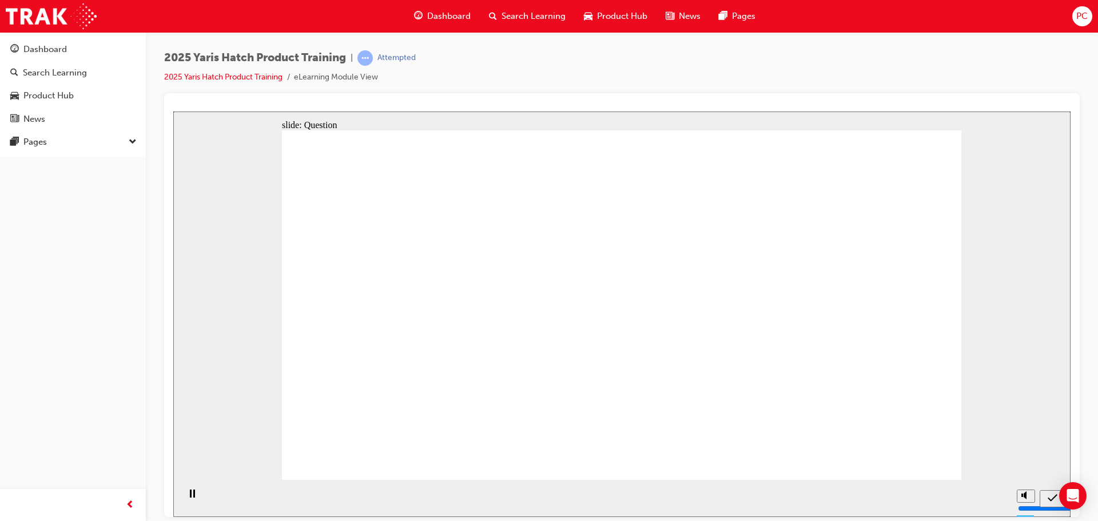
radio input "true"
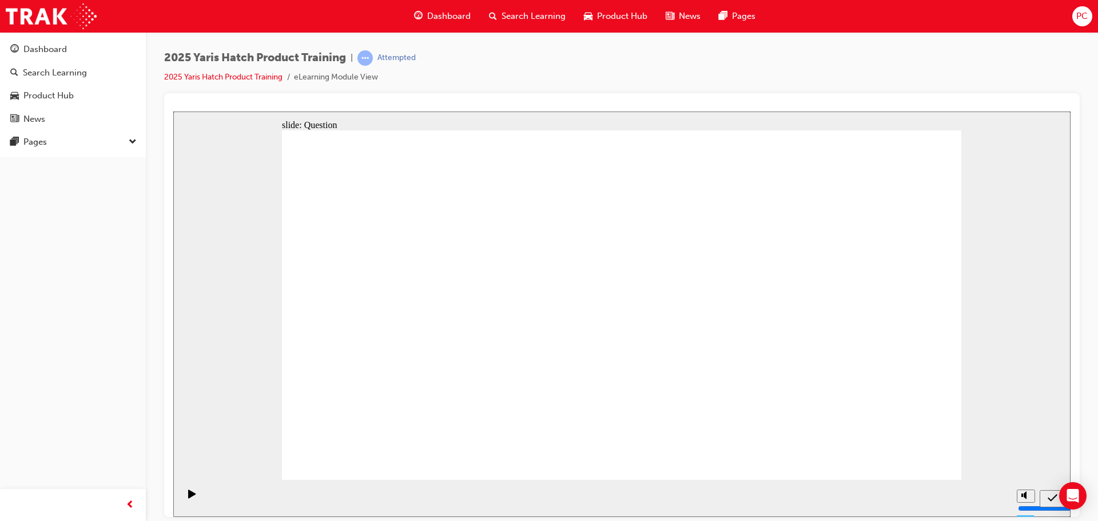
radio input "true"
